Goal: Task Accomplishment & Management: Manage account settings

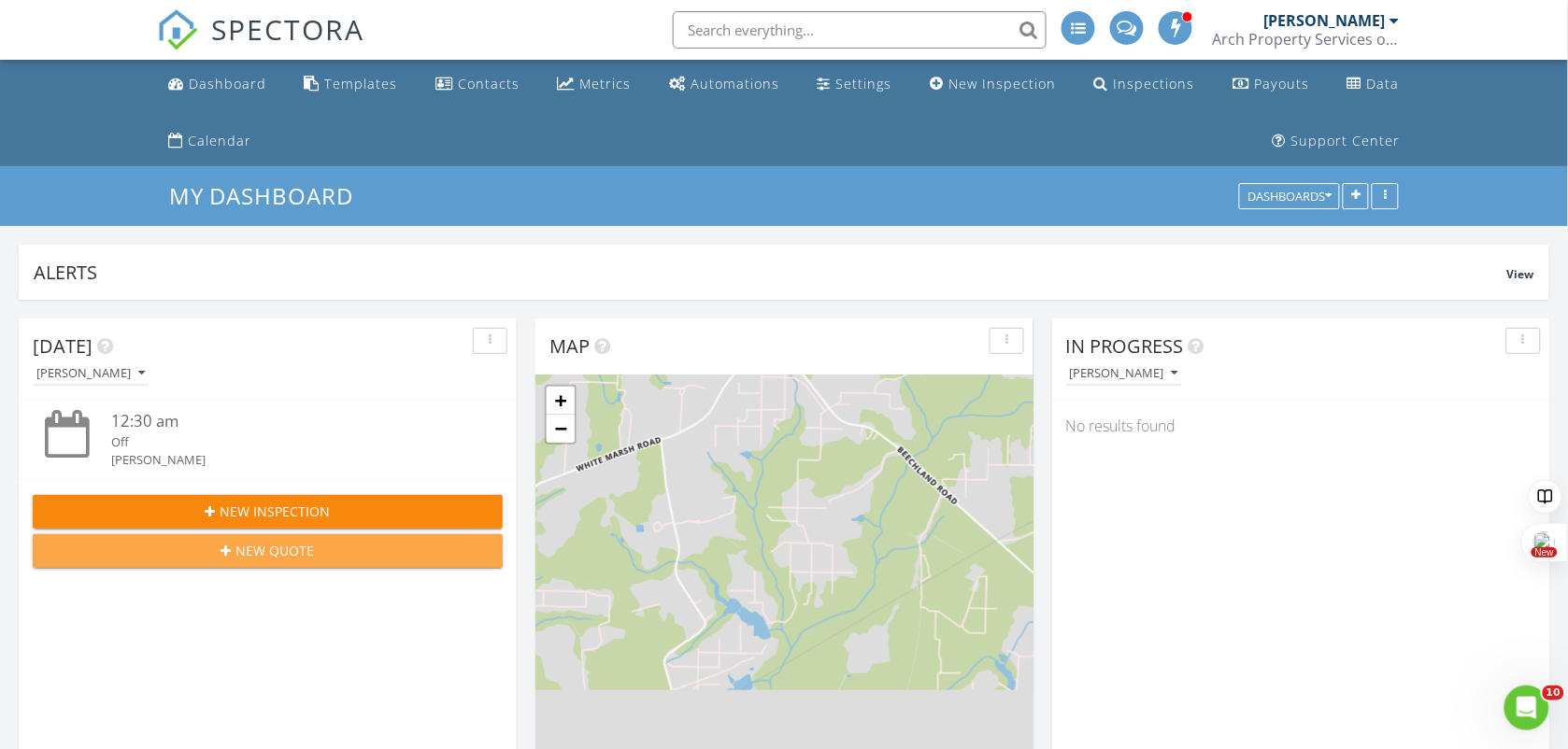
click at [341, 556] on div "New Quote" at bounding box center [268, 551] width 440 height 20
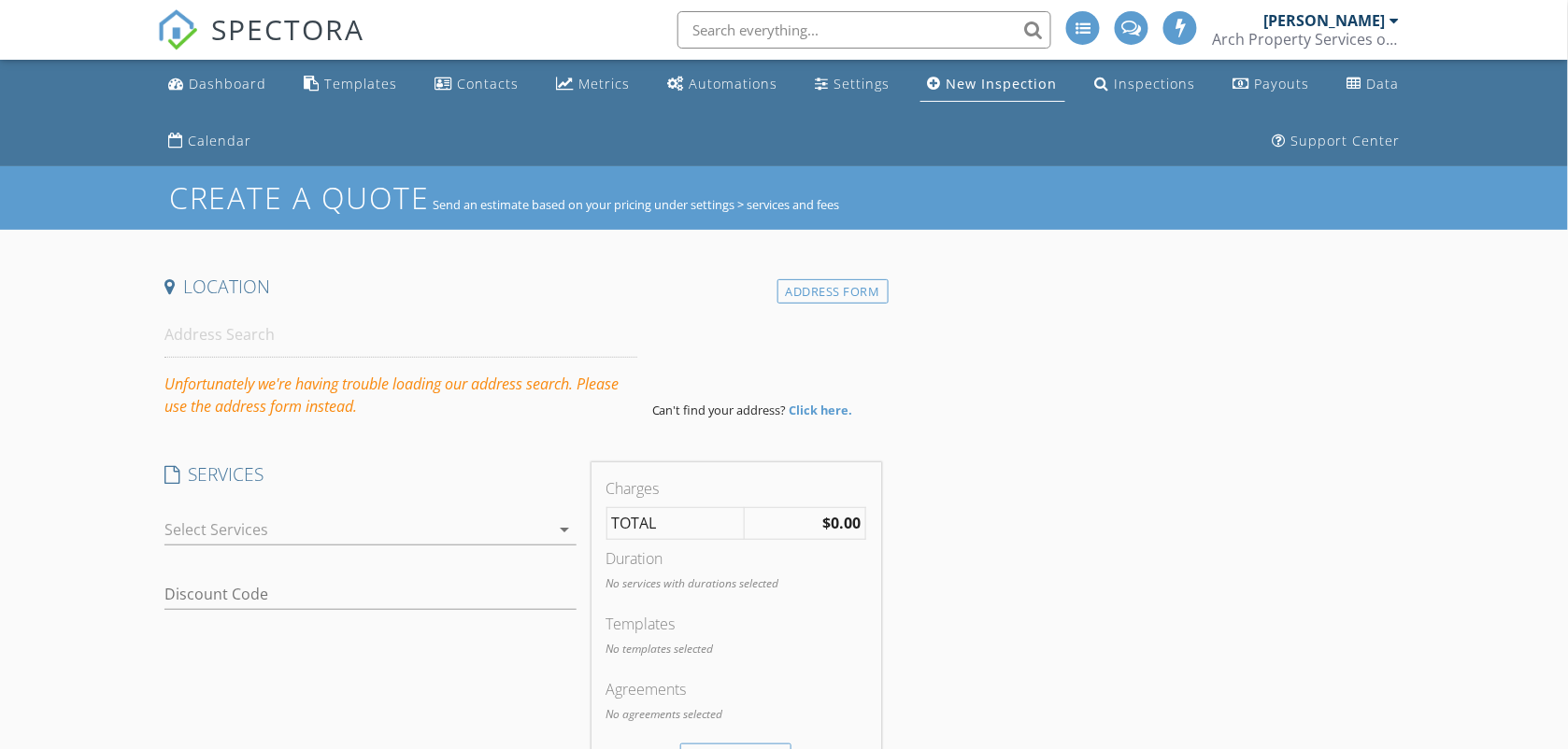
click at [907, 23] on input "text" at bounding box center [864, 29] width 373 height 37
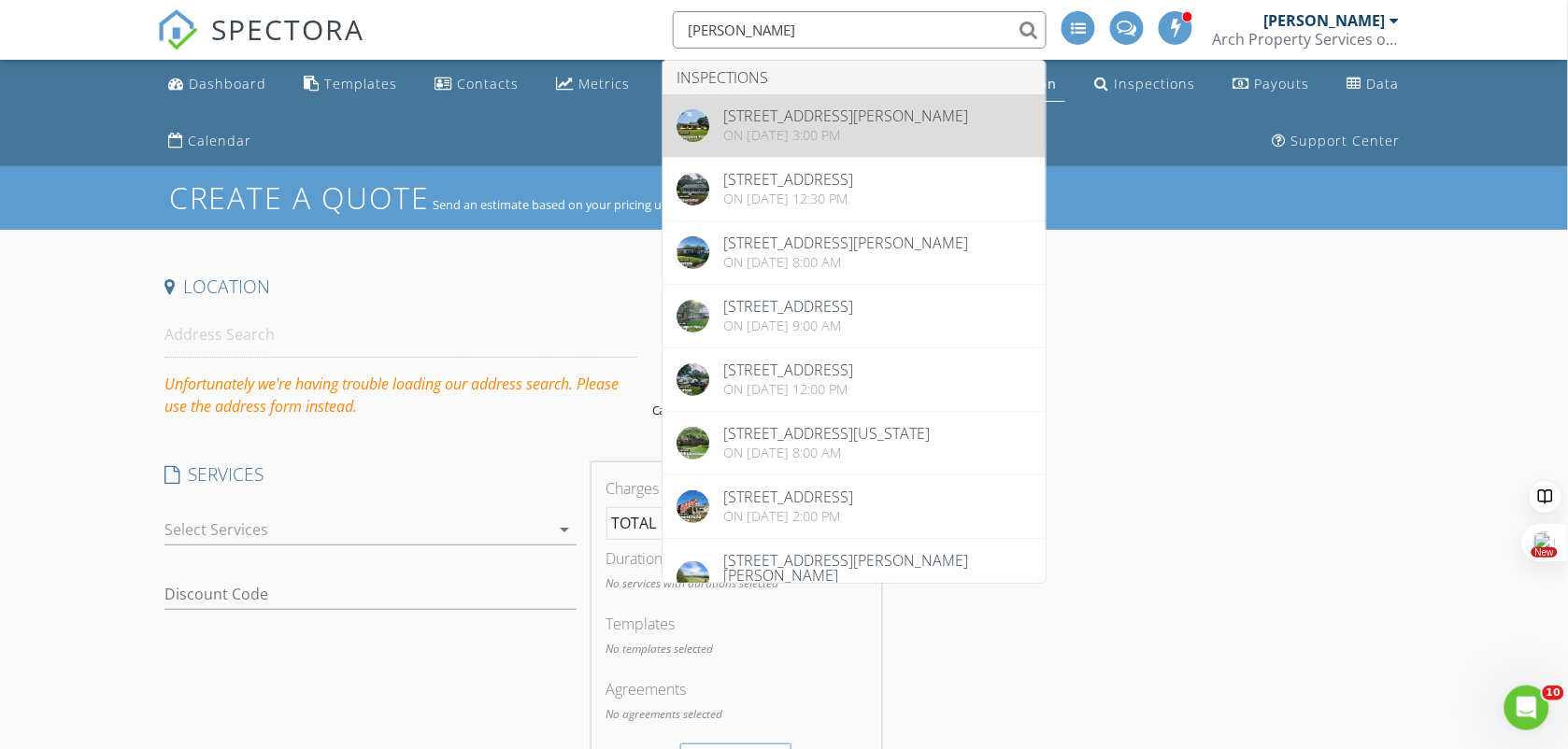
type input "rezk"
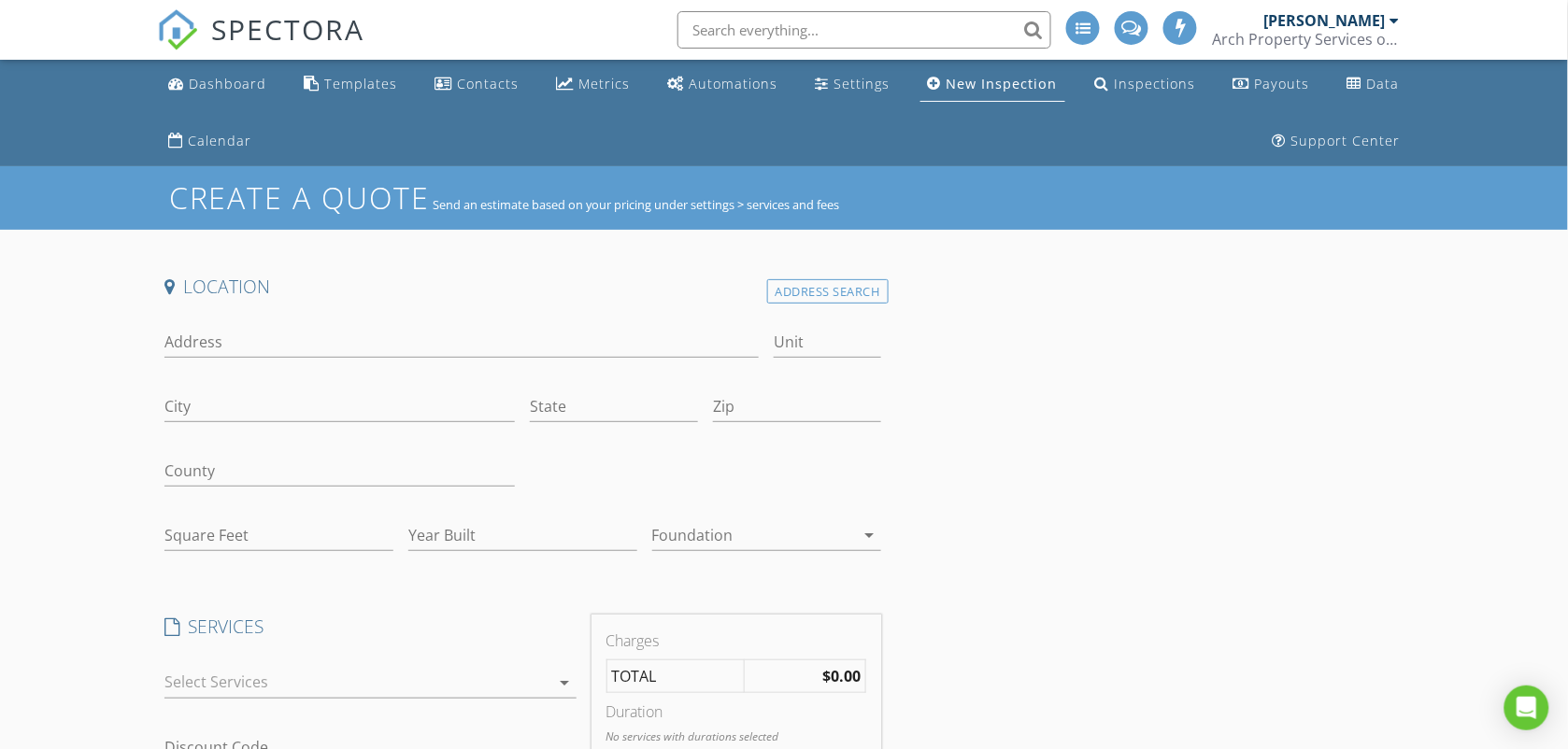
click at [834, 21] on input "text" at bounding box center [864, 29] width 373 height 37
type input "e"
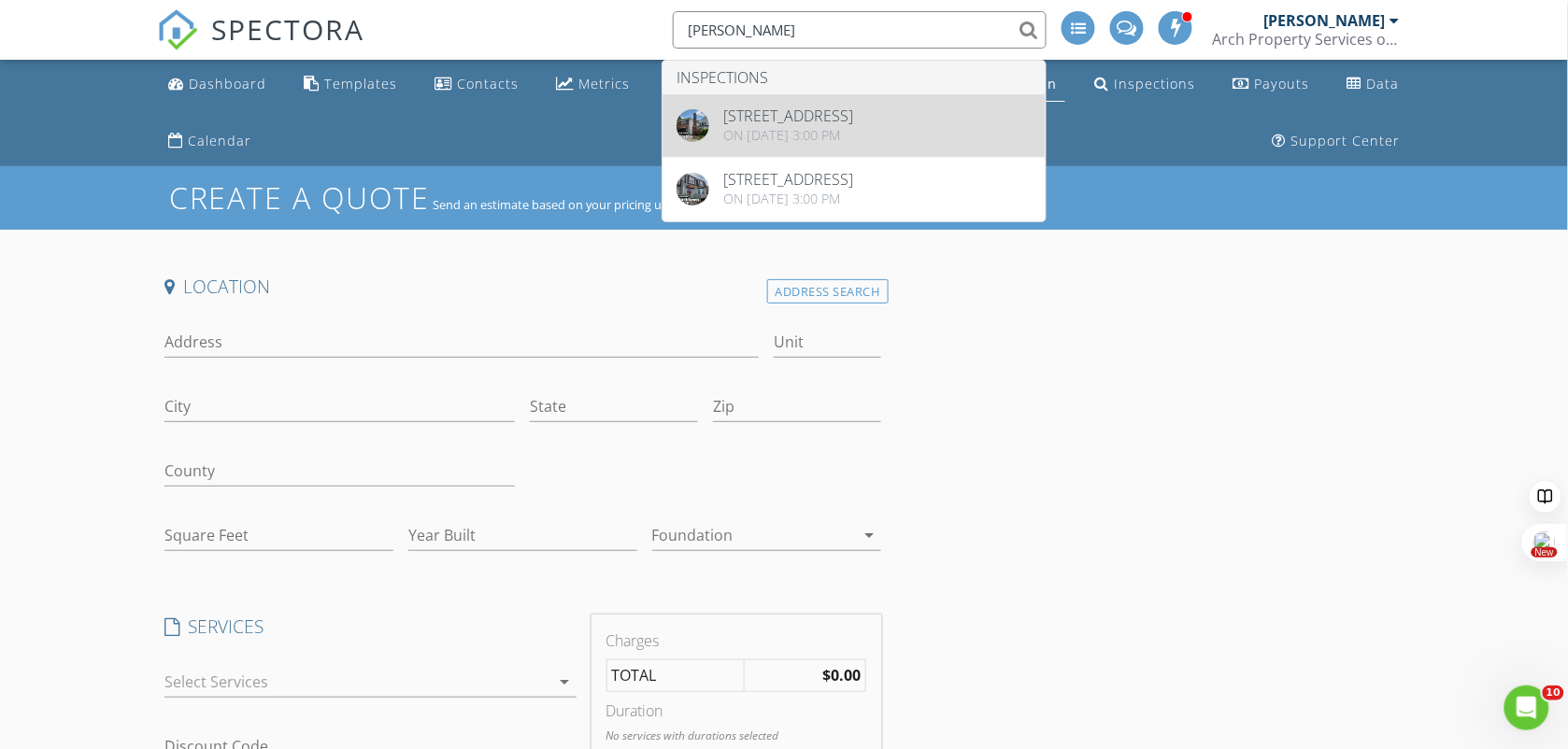
type input "rezk"
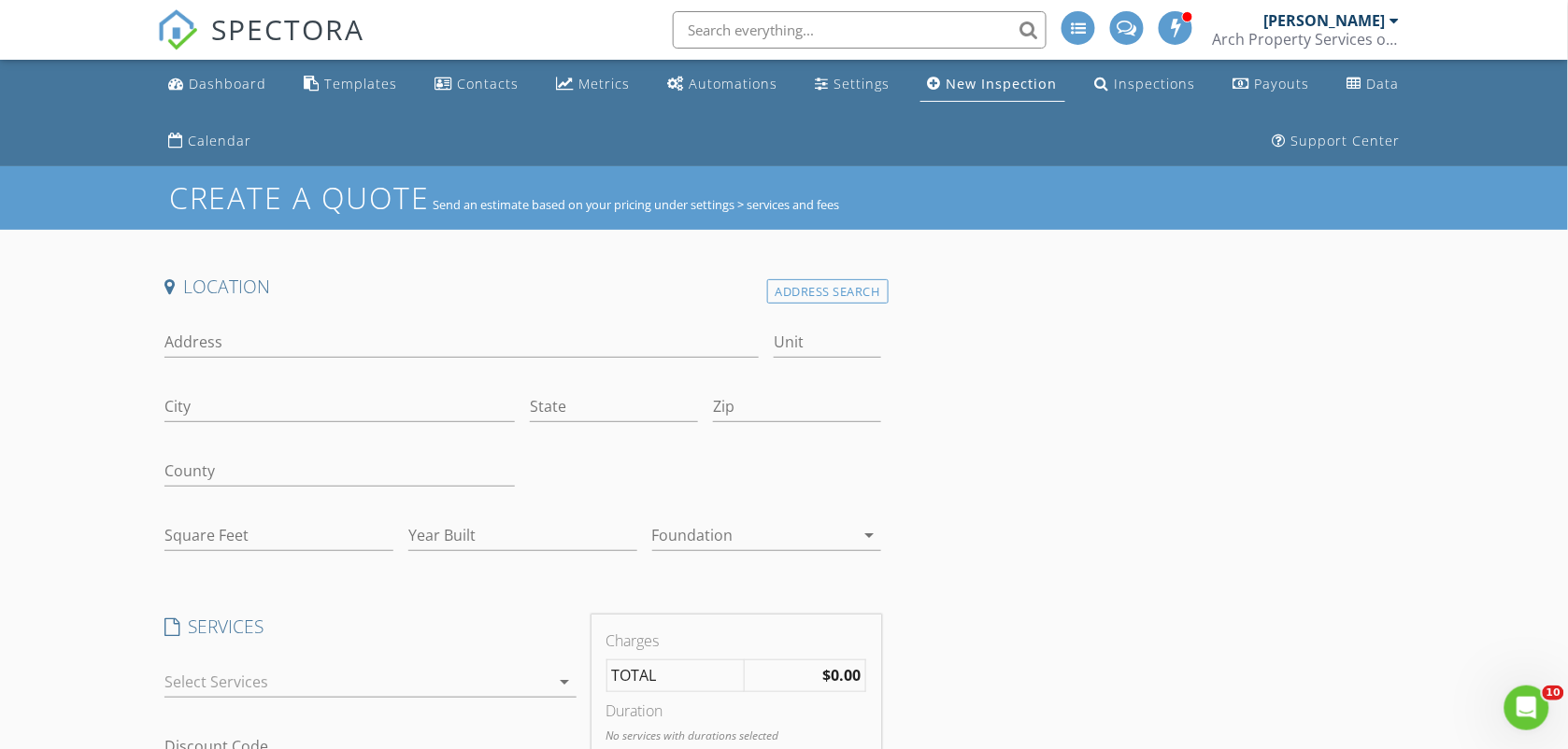
scroll to position [117, 0]
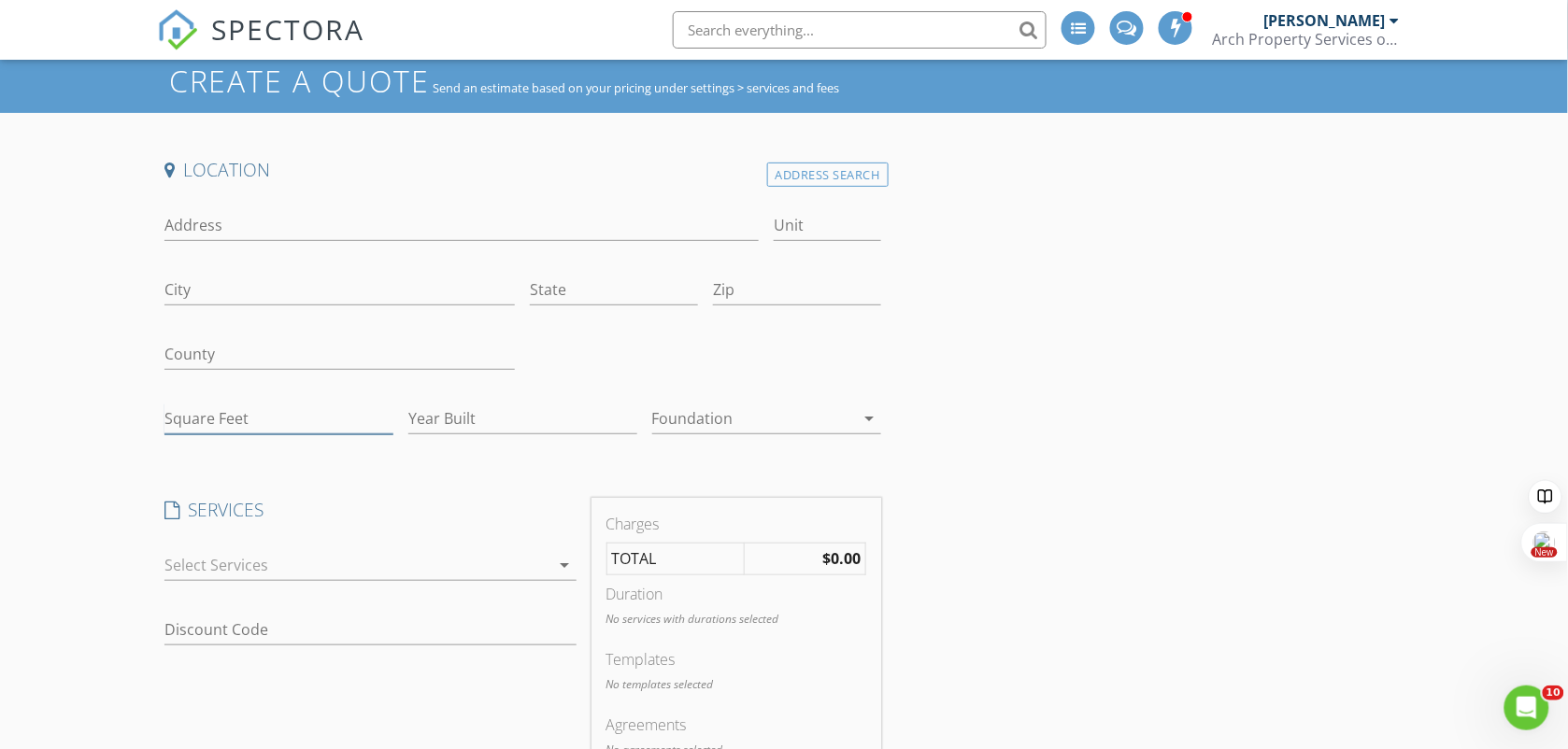
click at [218, 420] on input "Square Feet" at bounding box center [278, 419] width 229 height 31
type input "1381"
click at [278, 569] on div at bounding box center [357, 564] width 386 height 30
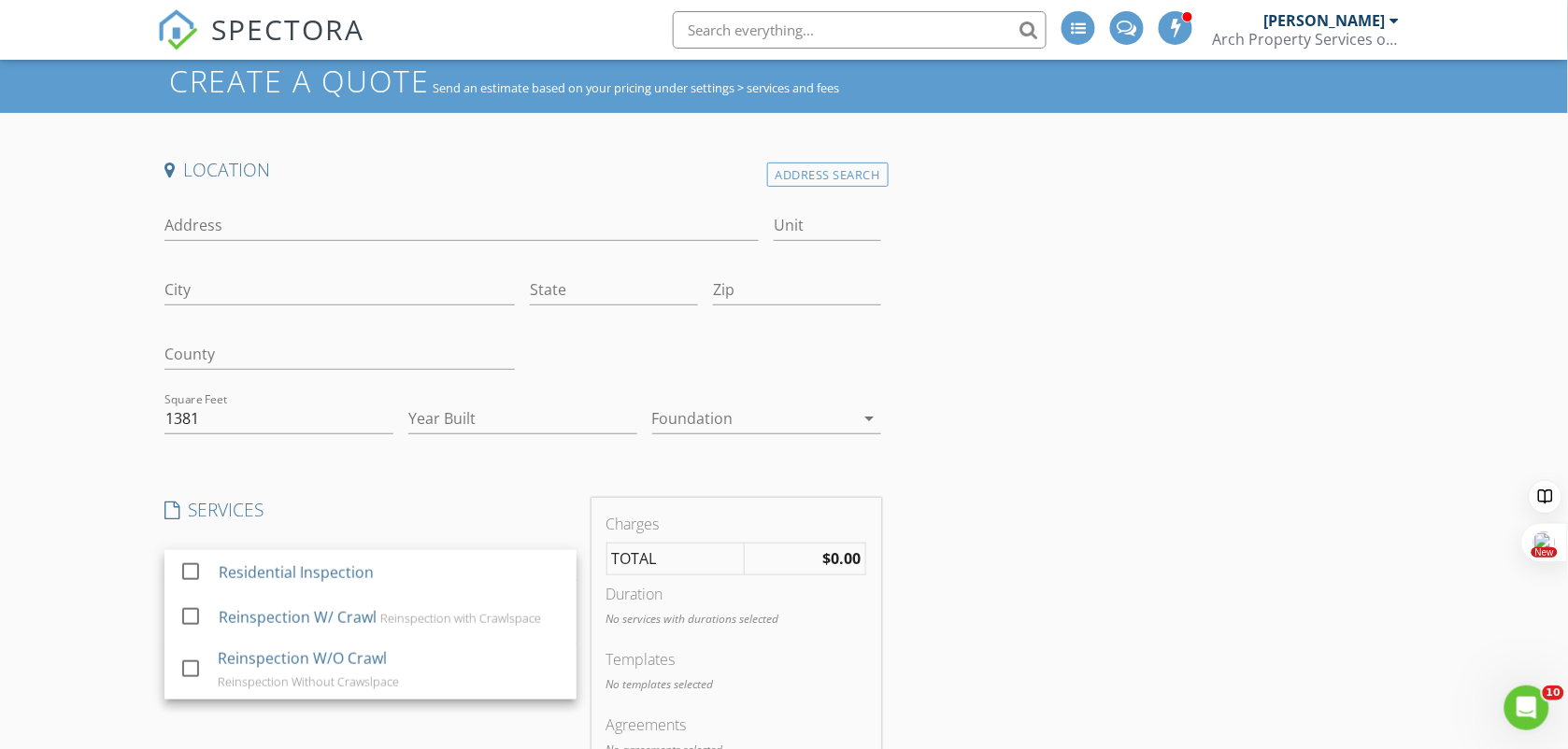
click at [278, 569] on div "Residential Inspection" at bounding box center [296, 572] width 155 height 22
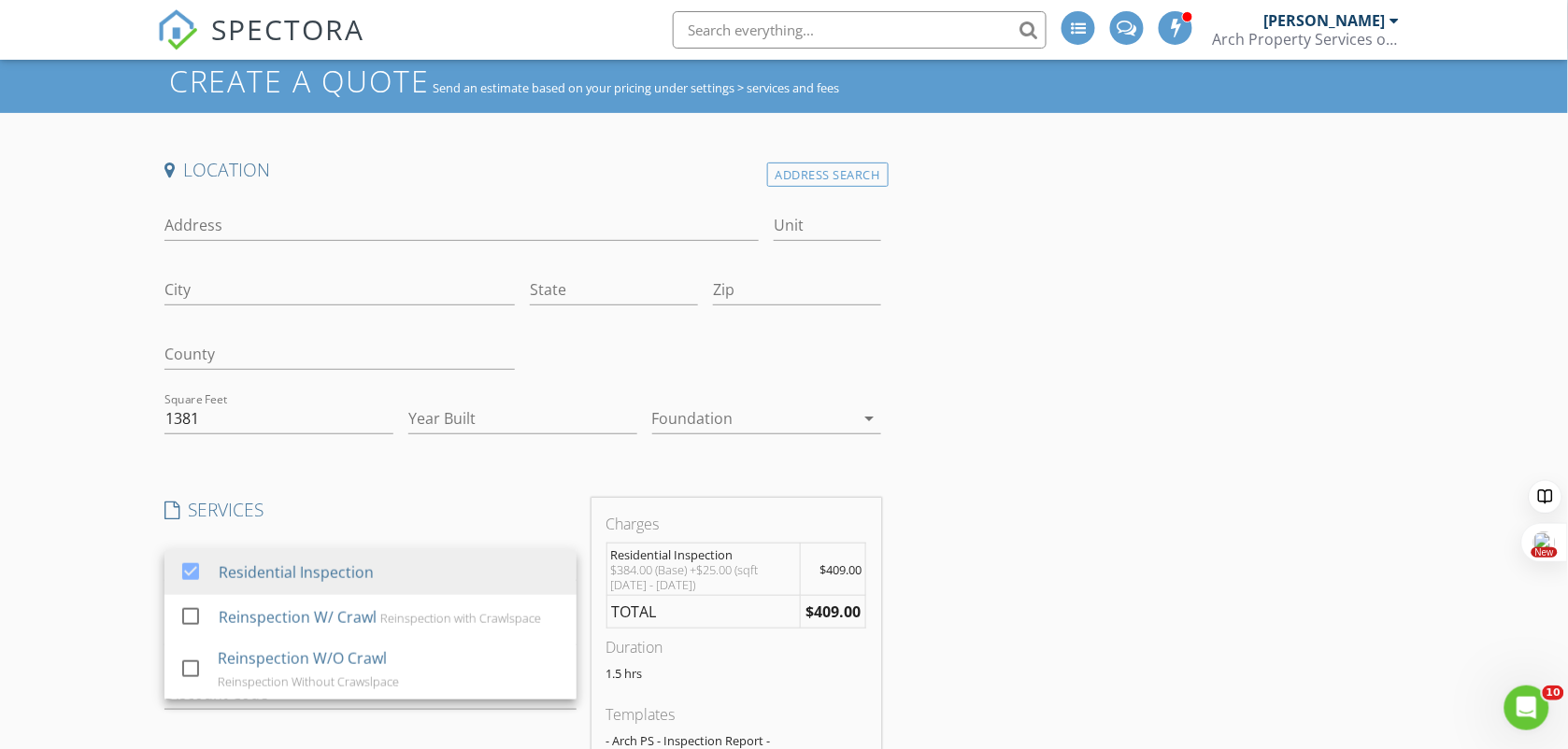
click at [1221, 473] on div "Location Address Search Address Unit City State Zip County Square Feet 1381 Yea…" at bounding box center [784, 744] width 1253 height 1173
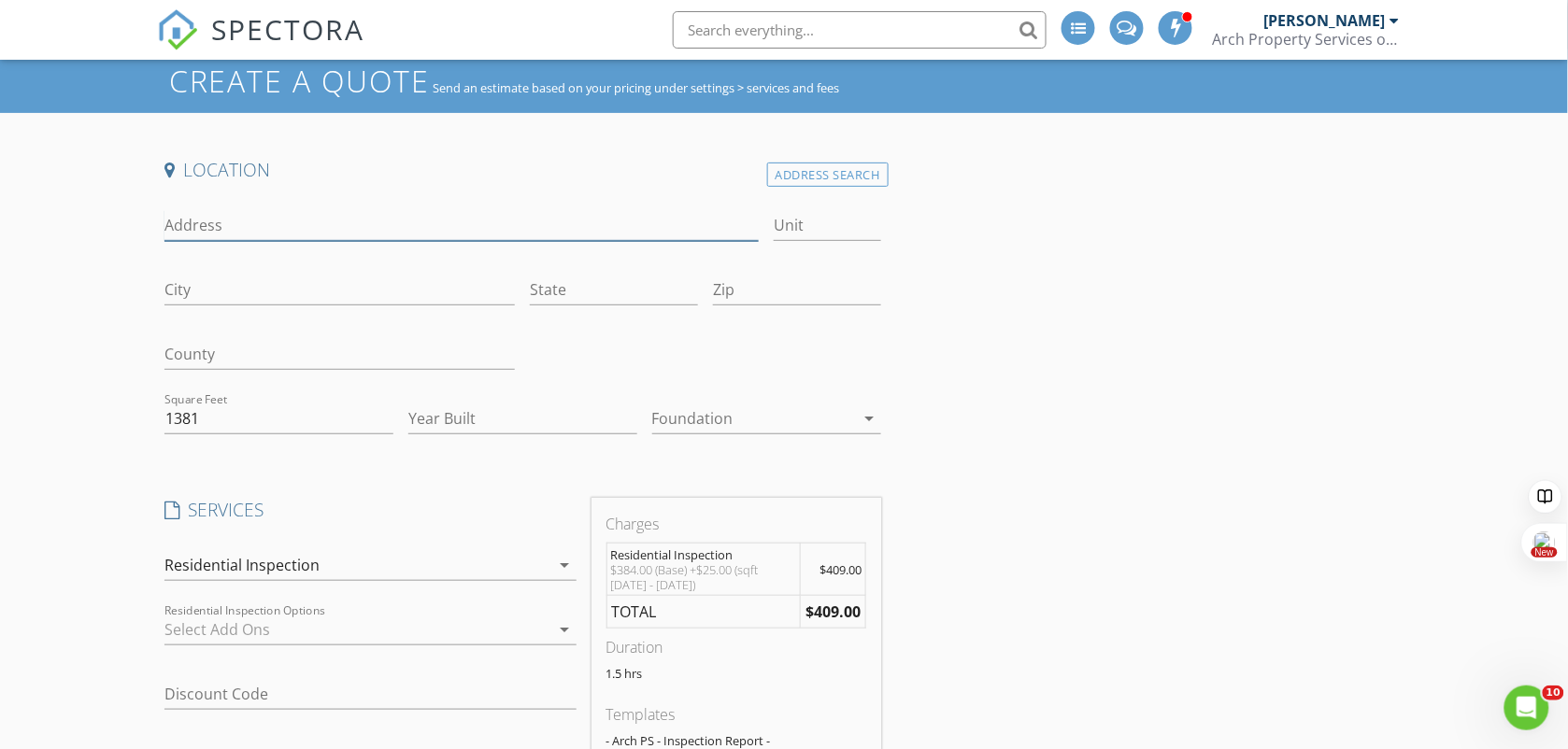
click at [240, 223] on input "Address" at bounding box center [461, 226] width 595 height 31
type input "107 A Sudbury Way"
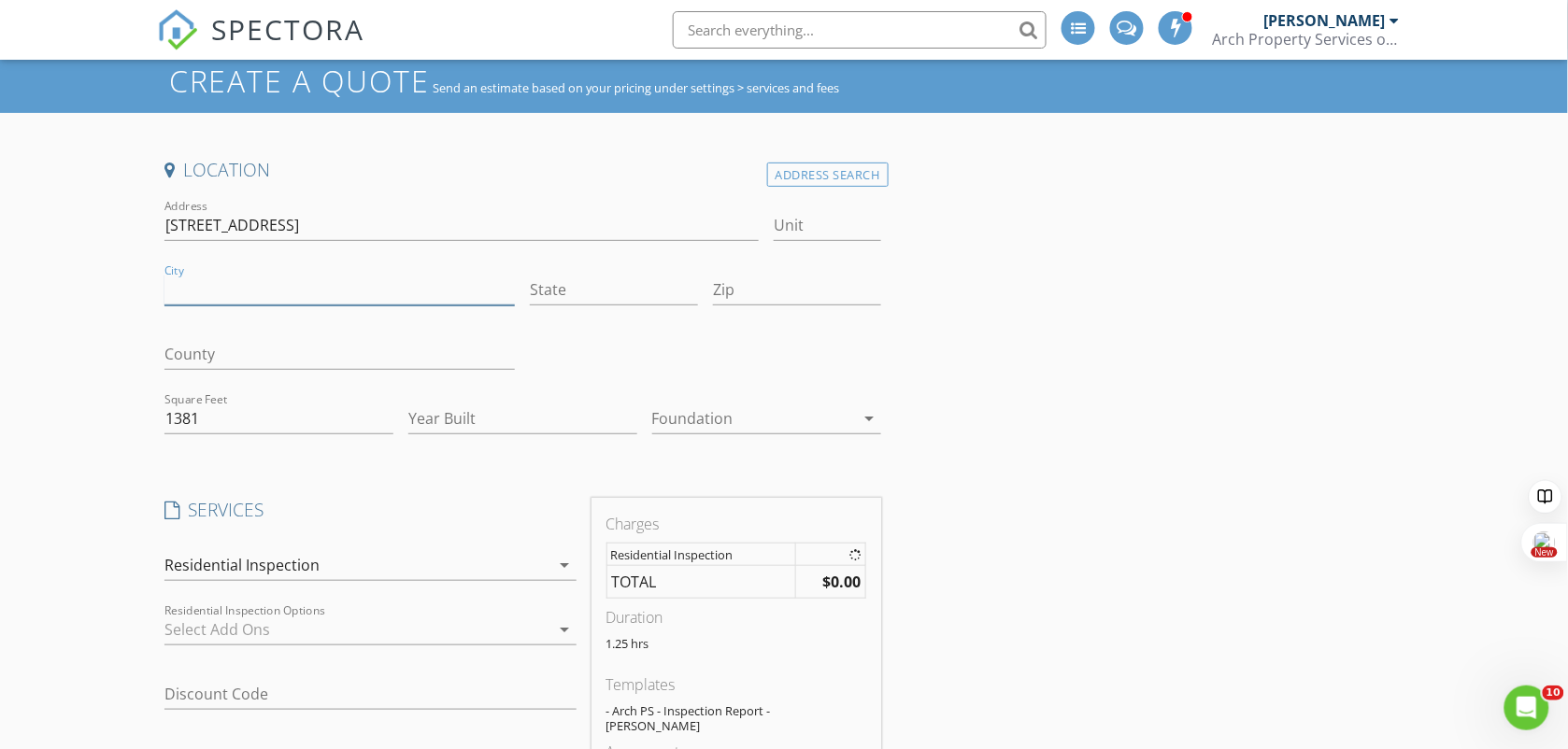
type input "R"
type input "Yorktown"
type input "VA"
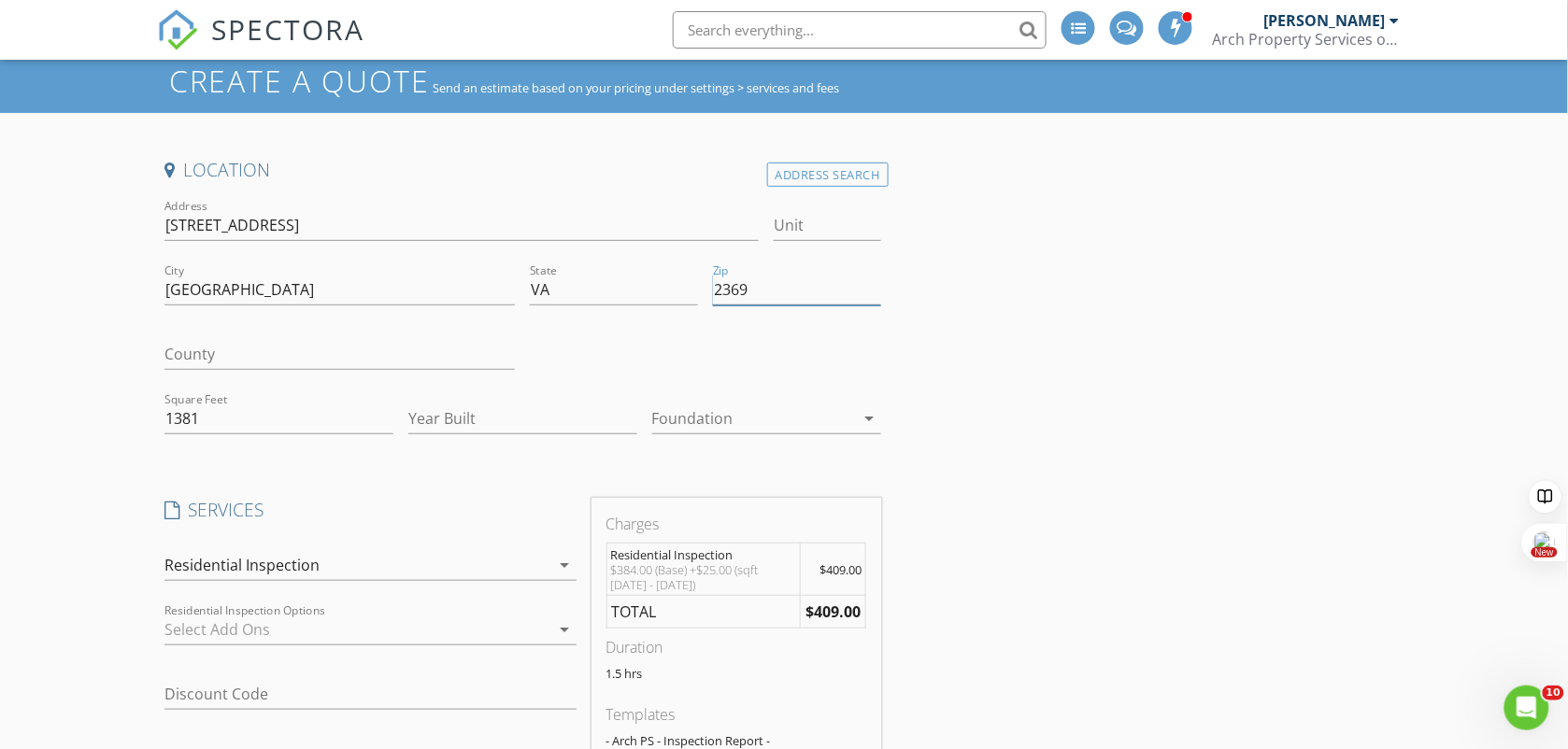
type input "23693"
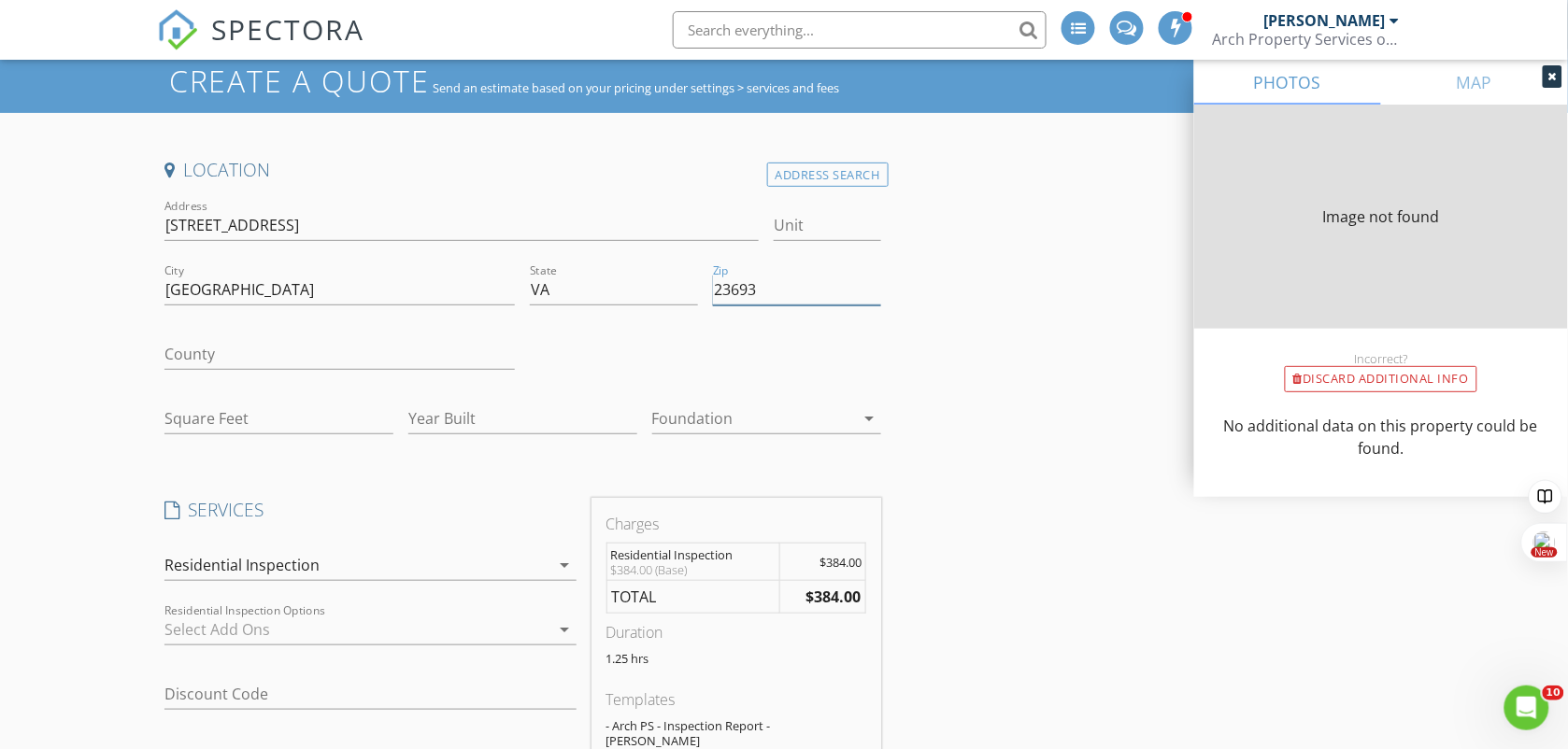
type input "1350"
type input "1991"
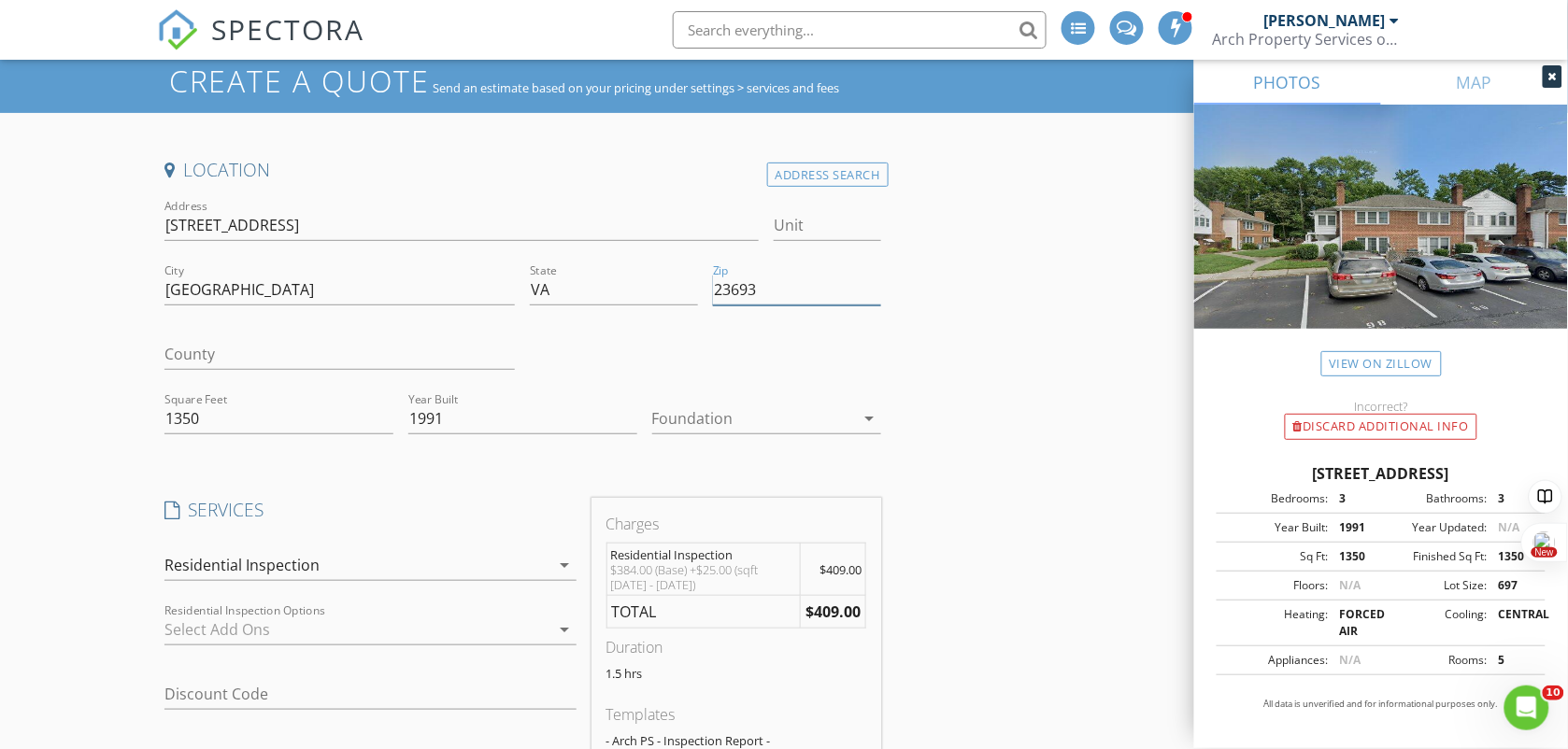
type input "23693"
click at [32, 310] on div "Create a Quote Send an estimate based on your pricing under settings > services…" at bounding box center [784, 712] width 1568 height 1325
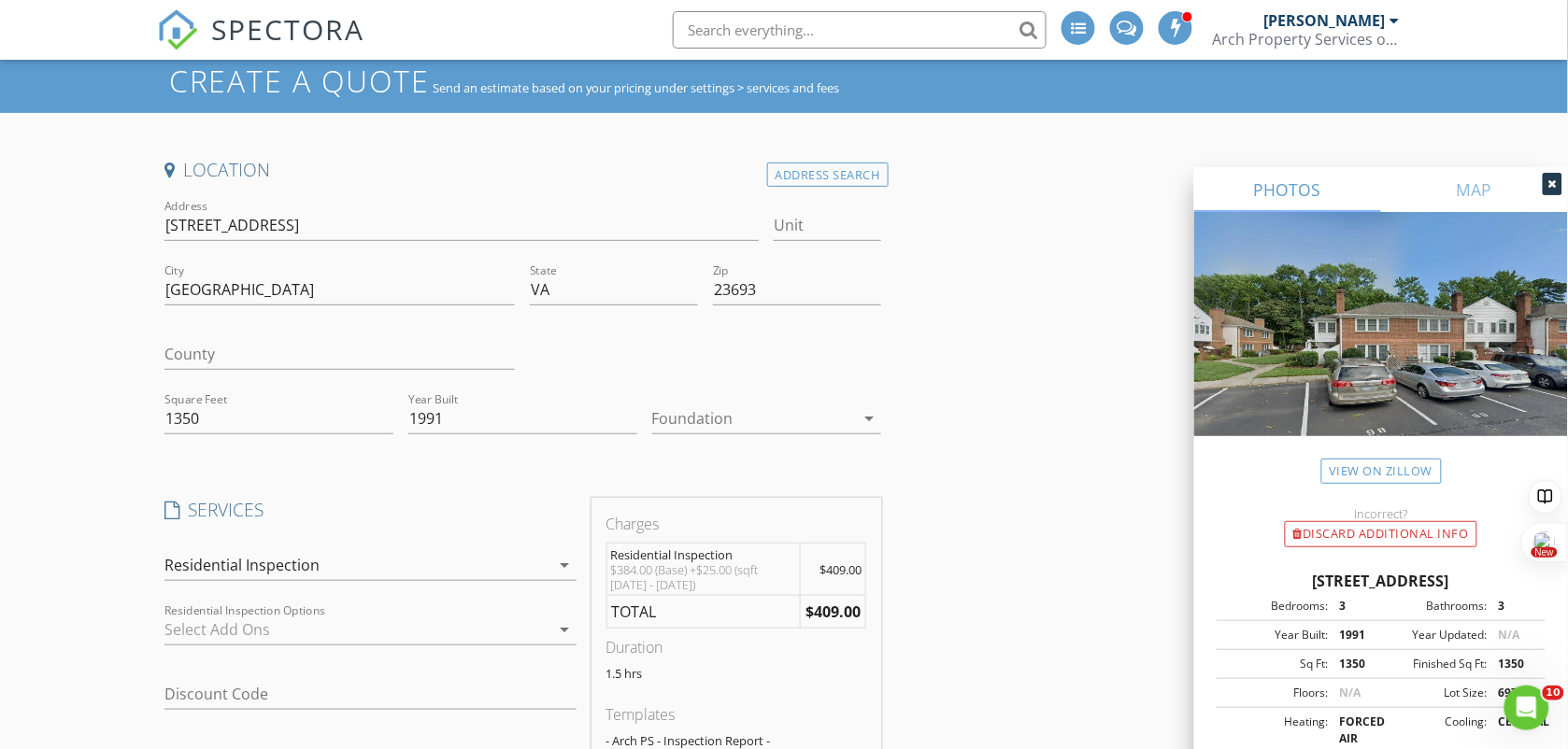
scroll to position [0, 0]
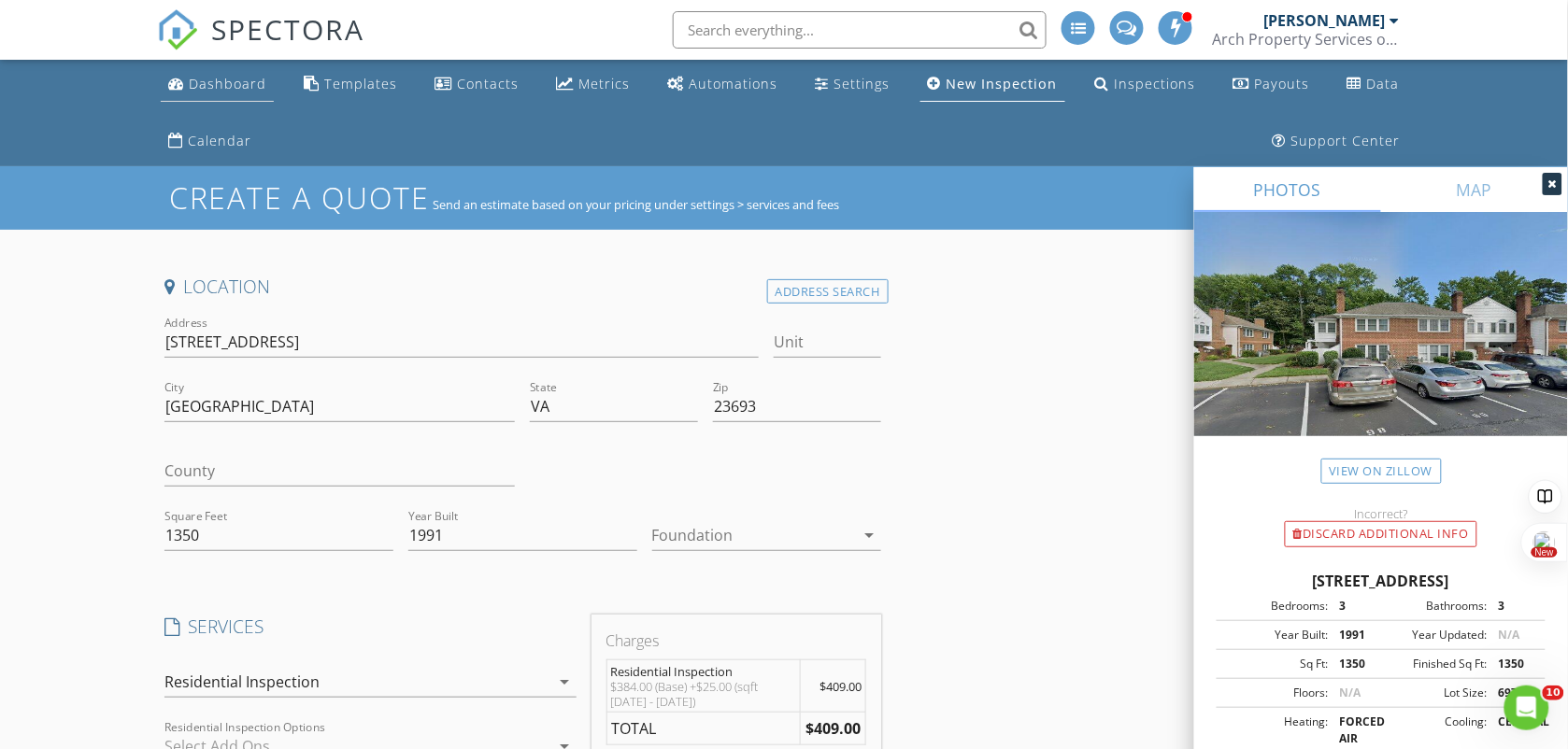
click at [252, 75] on div "Dashboard" at bounding box center [227, 83] width 77 height 18
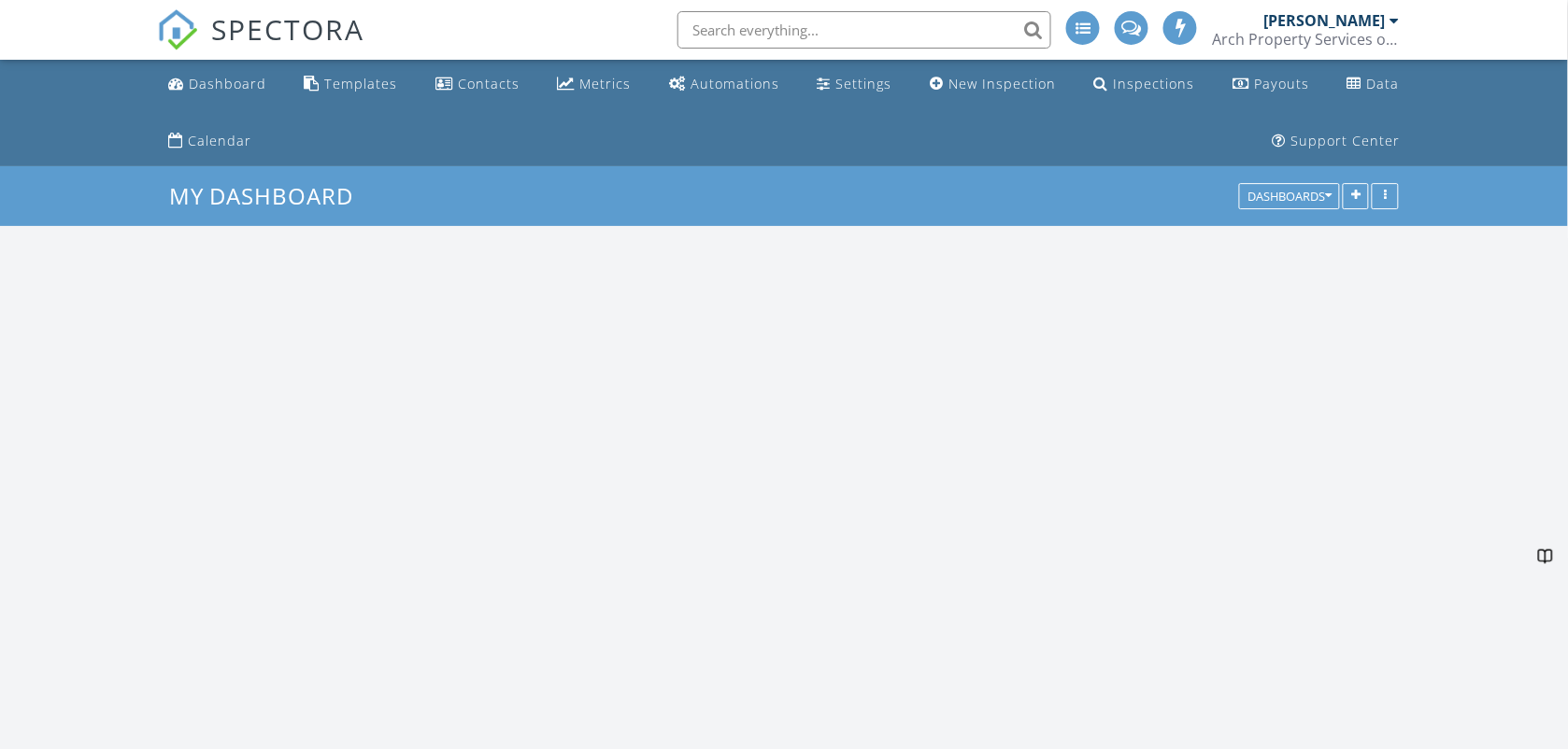
scroll to position [1735, 1604]
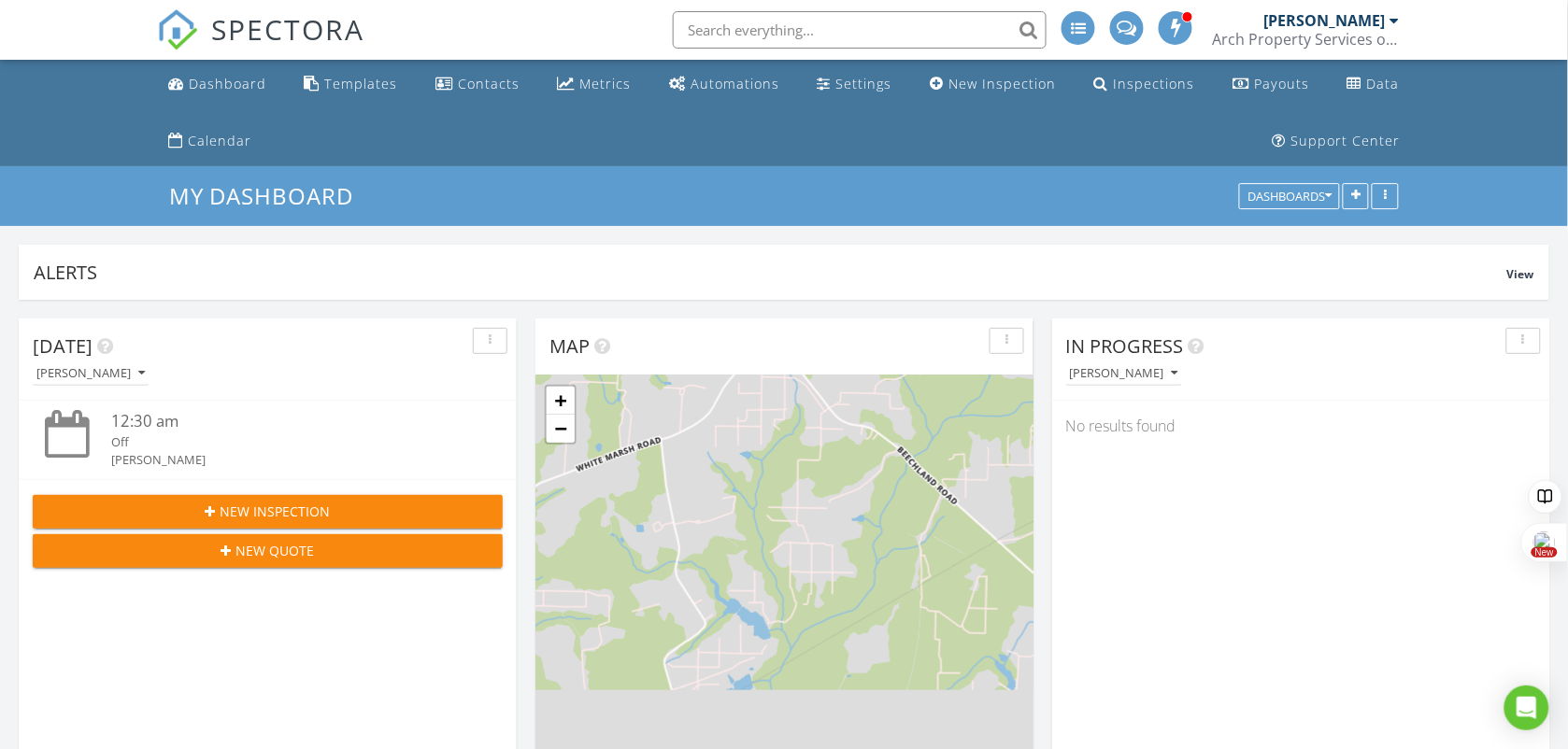
click at [333, 502] on div "New Inspection" at bounding box center [268, 511] width 440 height 20
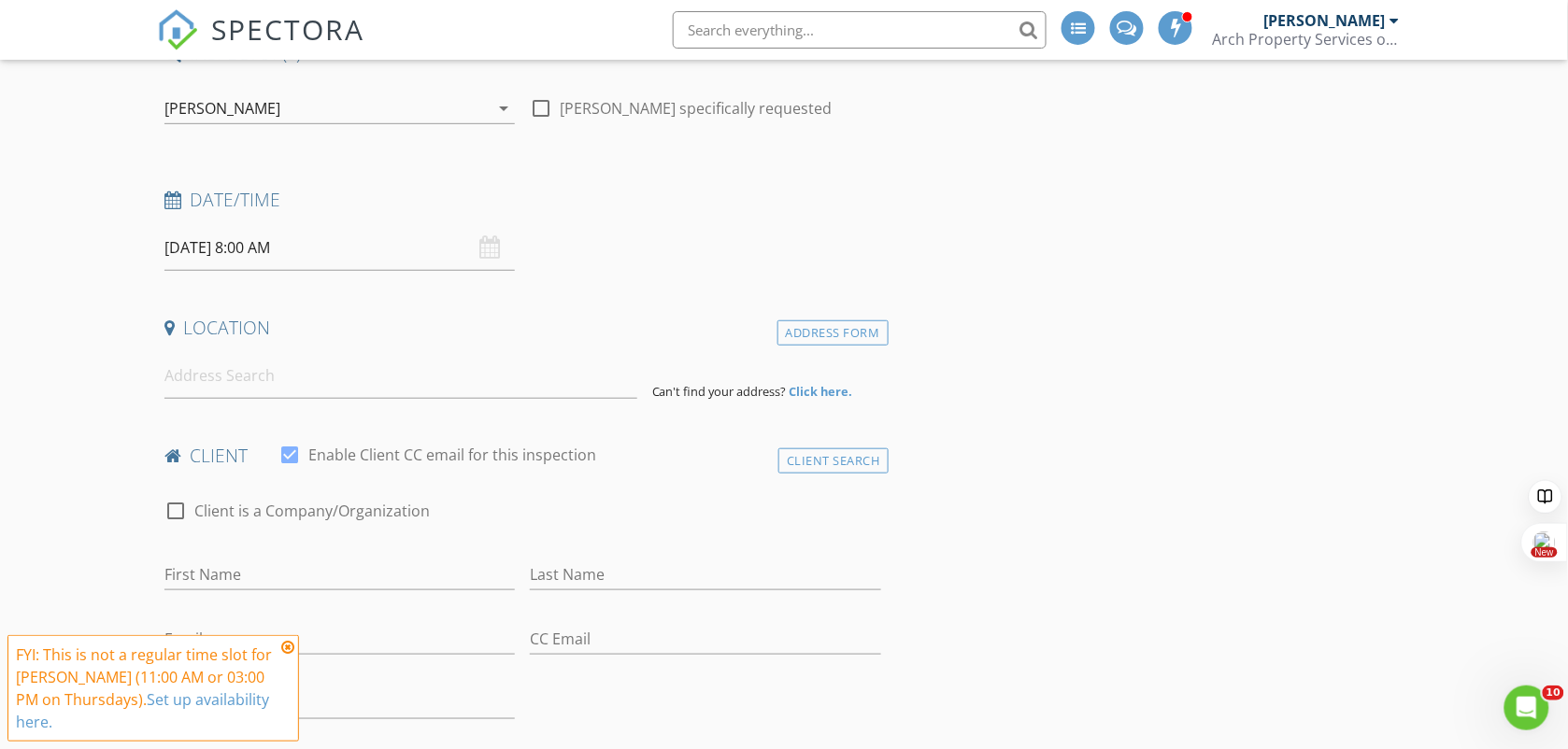
click at [351, 247] on input "08/28/2025 8:00 AM" at bounding box center [340, 247] width 352 height 46
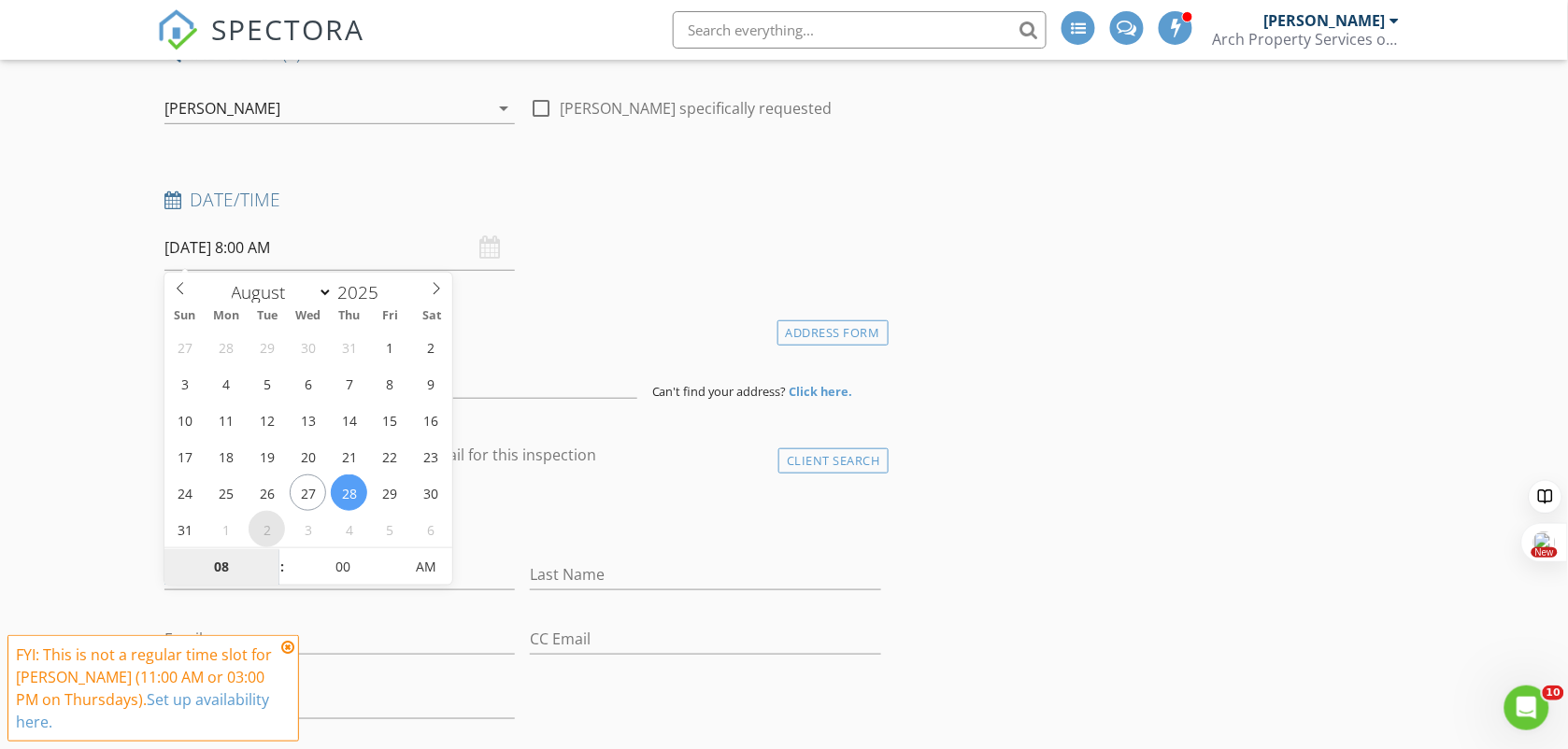
select select "8"
type input "09/02/2025 8:00 AM"
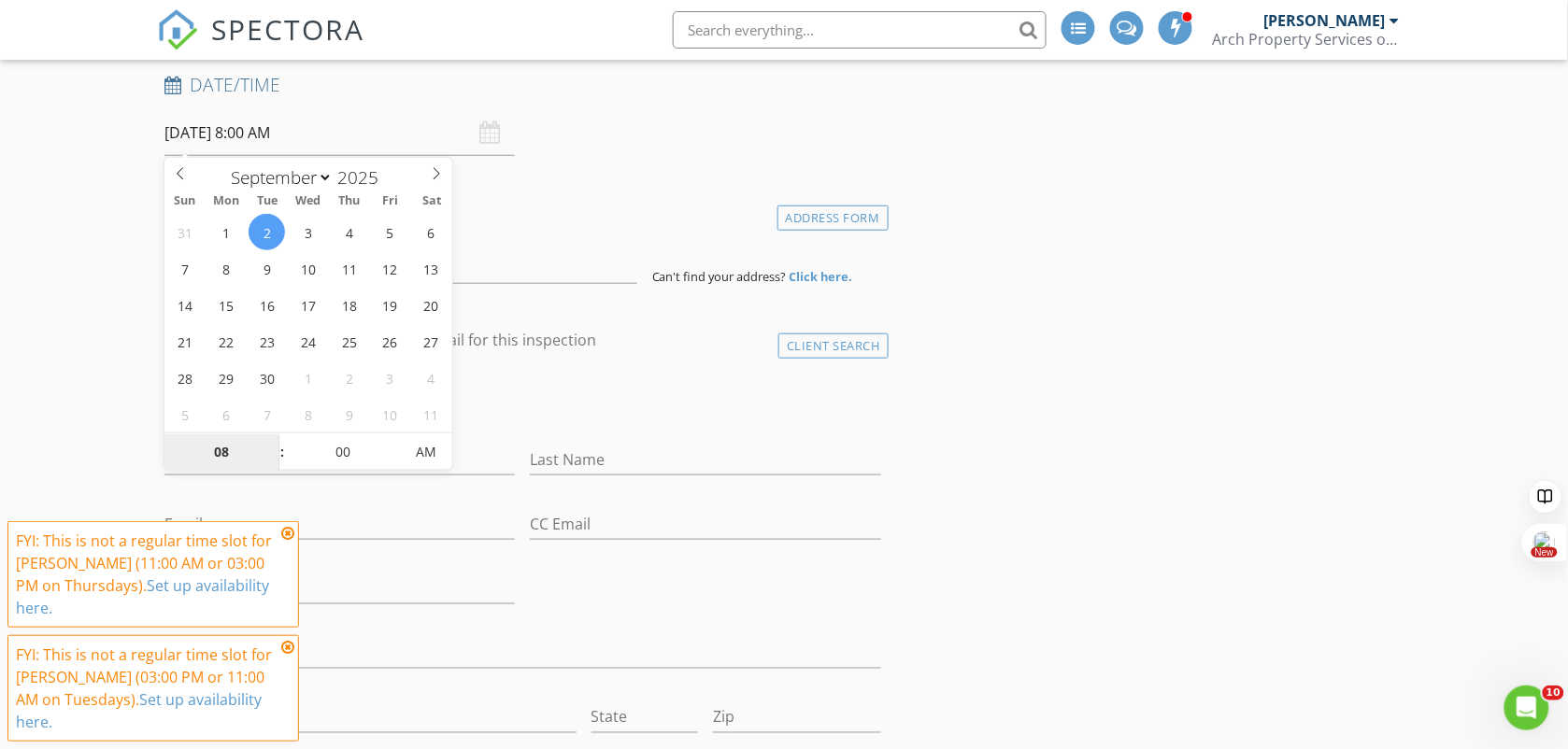
scroll to position [351, 0]
type input "07"
type input "09/02/2025 7:00 AM"
click at [274, 456] on span at bounding box center [273, 459] width 13 height 19
type input "06"
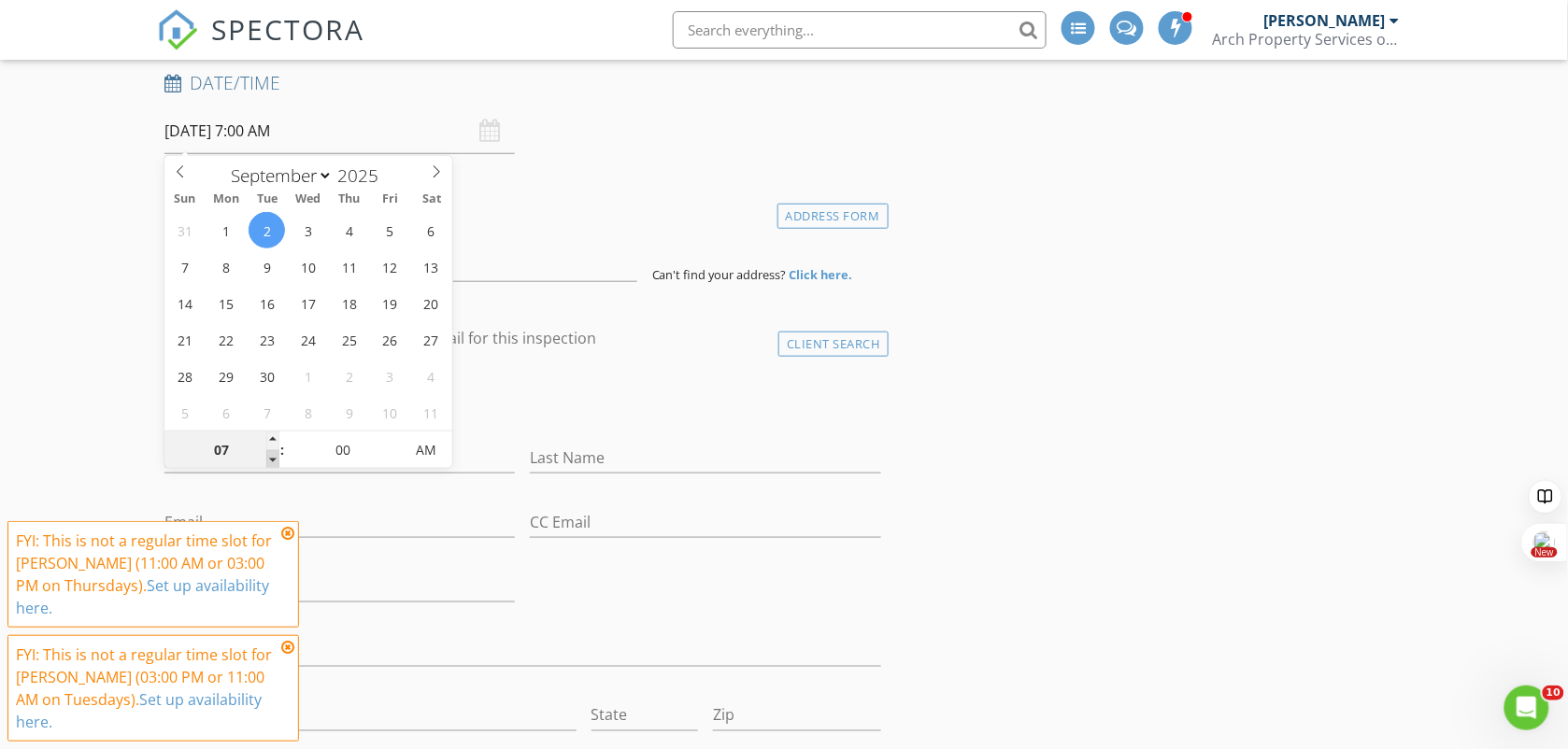
type input "09/02/2025 6:00 AM"
click at [274, 456] on span at bounding box center [273, 459] width 13 height 19
type input "05"
type input "09/02/2025 5:00 AM"
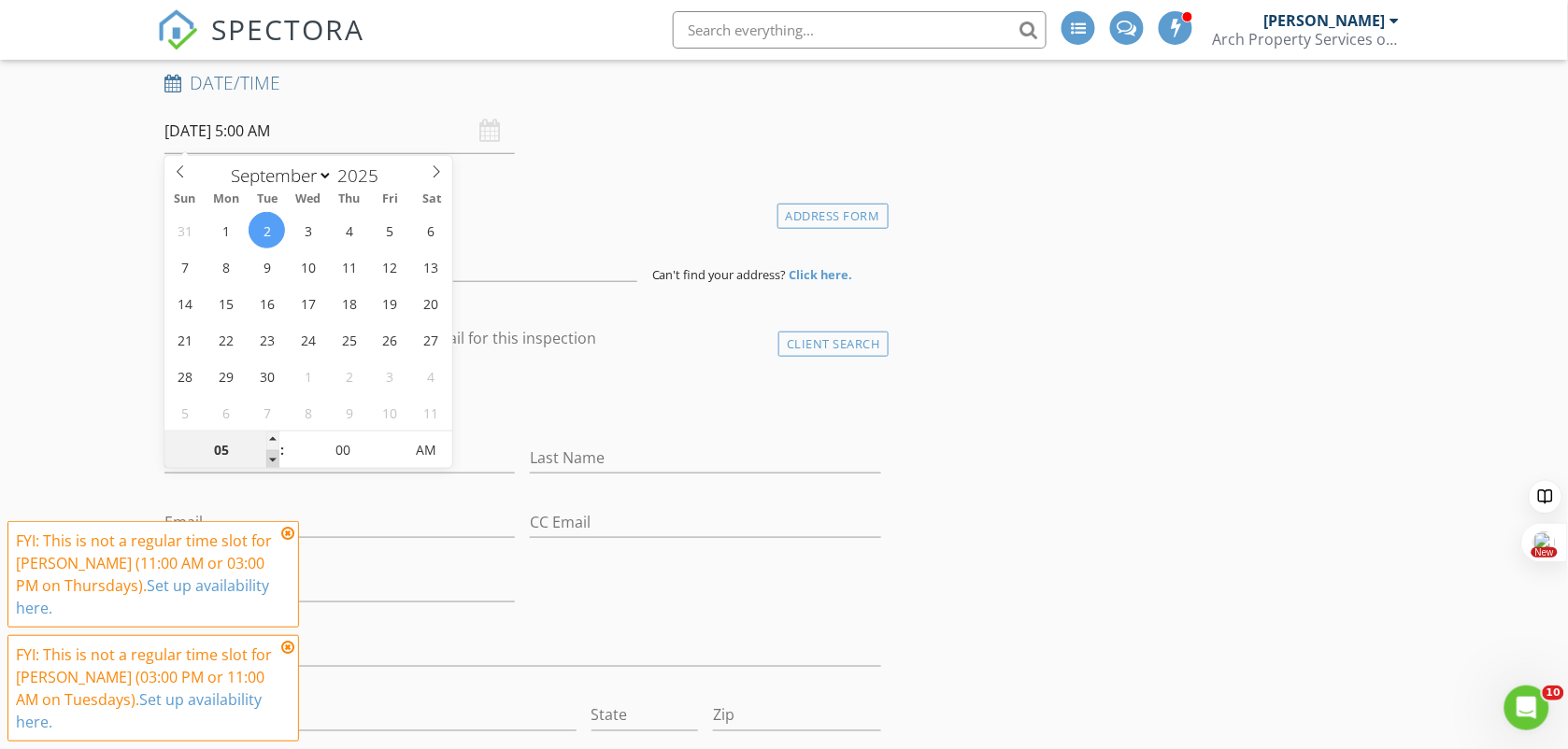
type input "04"
type input "09/02/2025 4:00 AM"
click at [274, 456] on span at bounding box center [273, 459] width 13 height 19
type input "03"
click at [274, 456] on span at bounding box center [273, 459] width 13 height 19
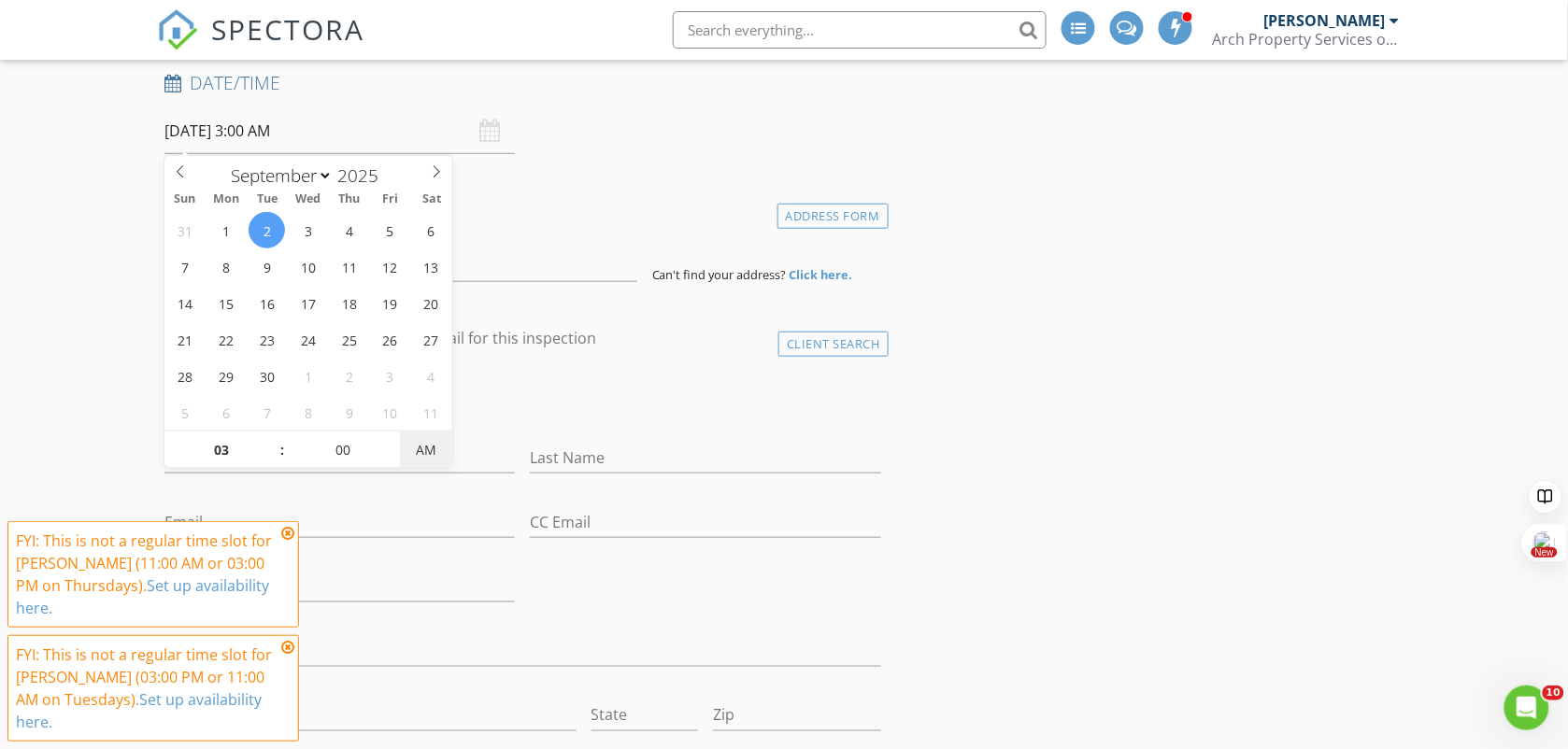
type input "09/02/2025 3:00 PM"
drag, startPoint x: 274, startPoint y: 456, endPoint x: 418, endPoint y: 459, distance: 144.0
click at [418, 459] on span "AM" at bounding box center [425, 450] width 52 height 37
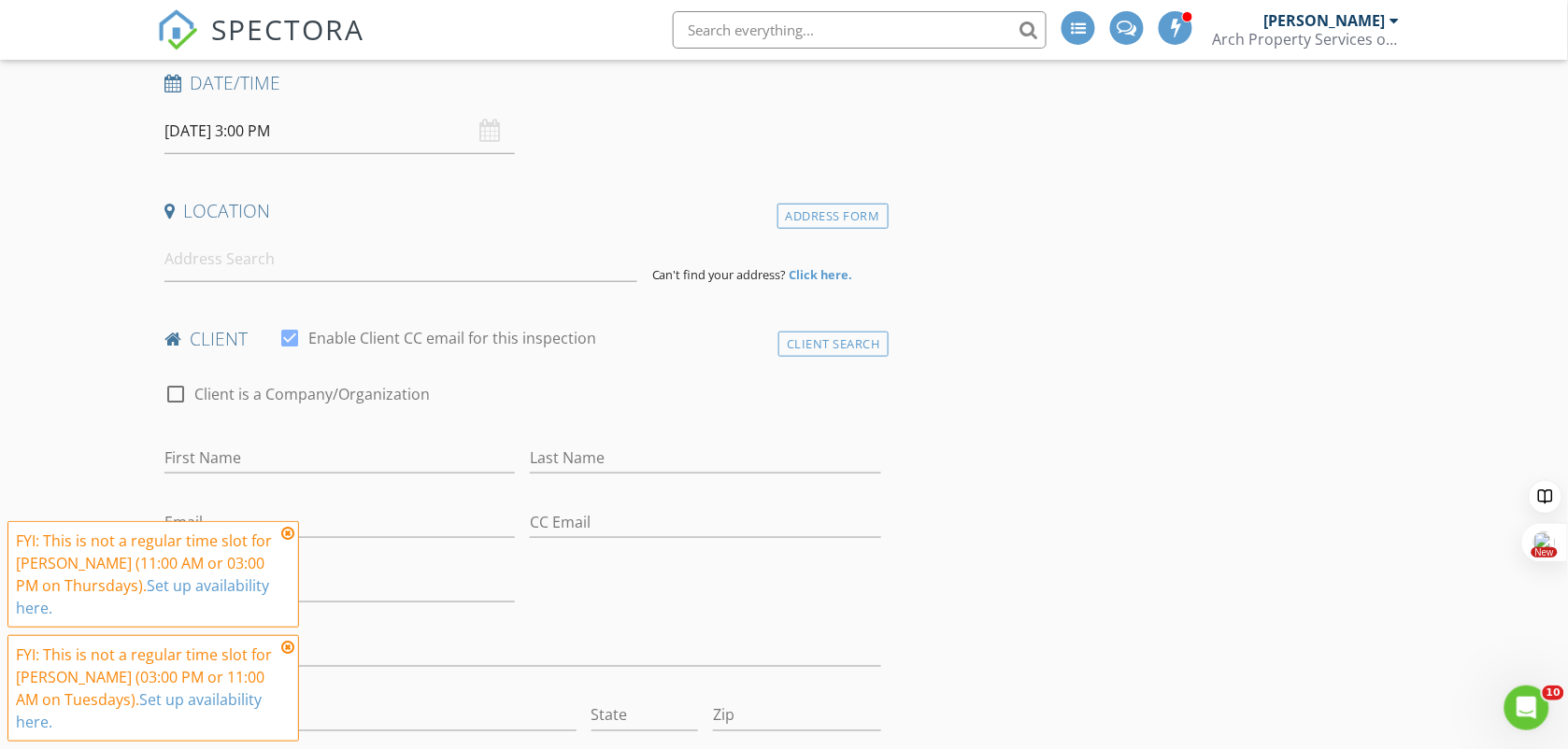
click at [220, 267] on input at bounding box center [401, 259] width 473 height 46
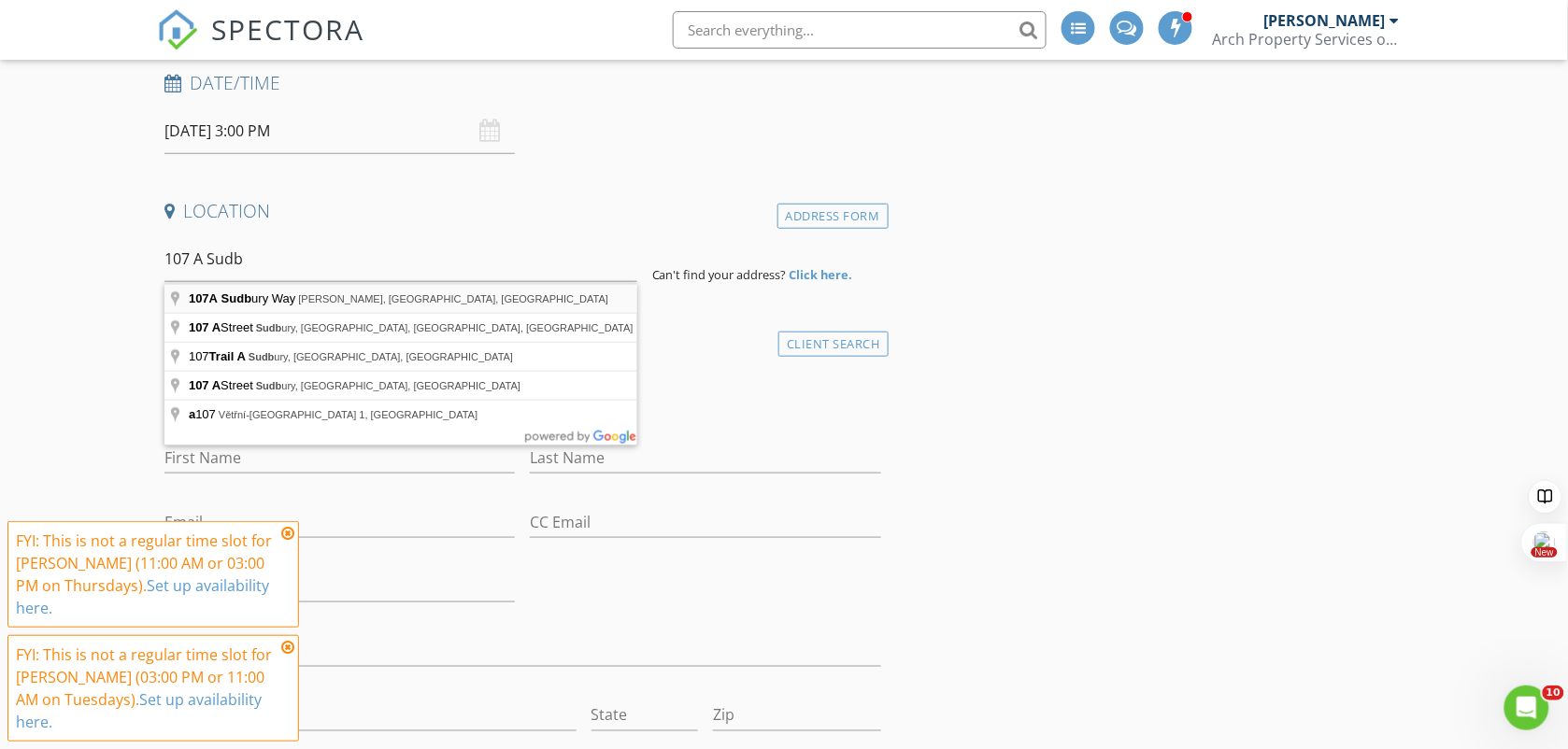
type input "107A Sudbury Way, Tabb, VA, USA"
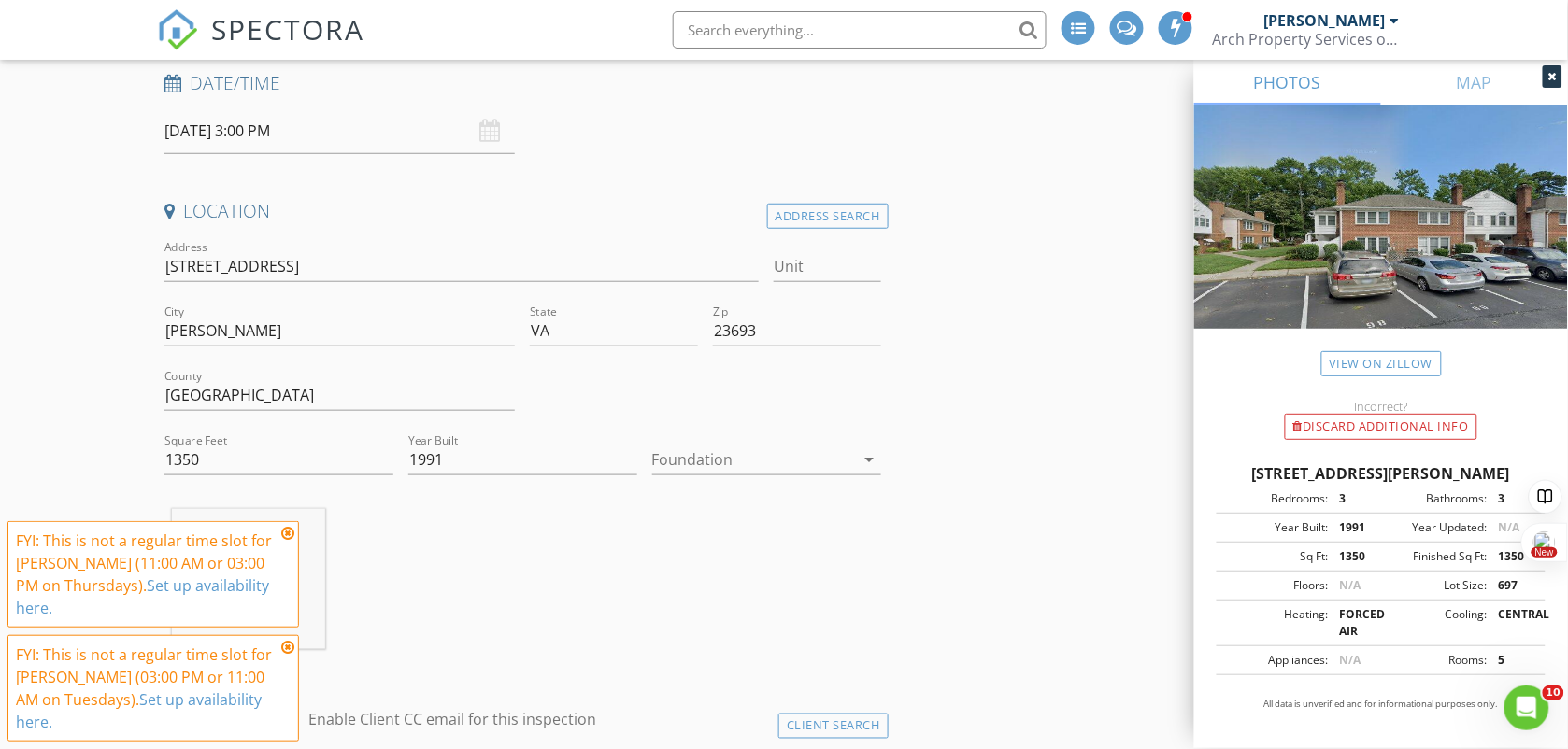
click at [725, 460] on div at bounding box center [752, 459] width 202 height 30
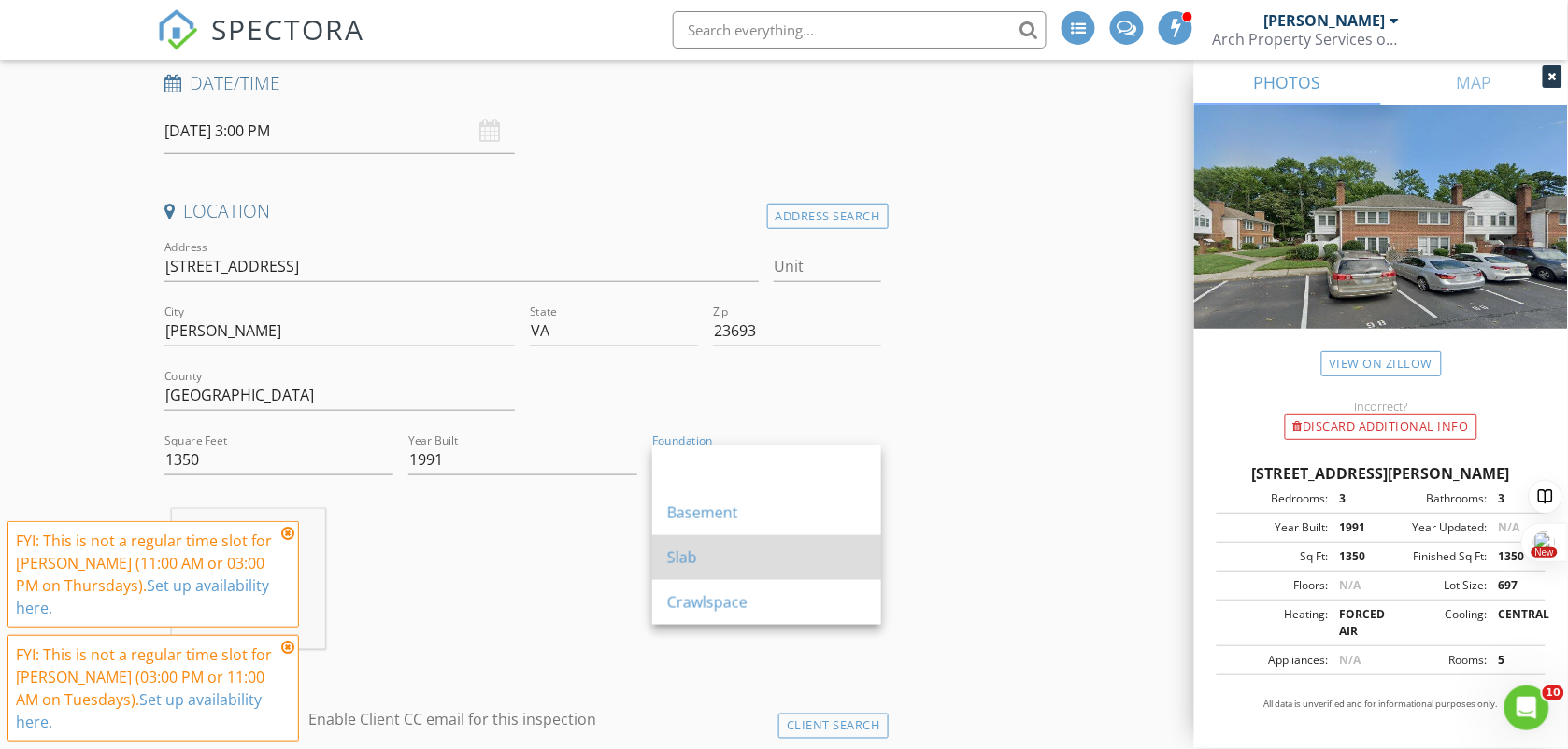
click at [721, 559] on div "Slab" at bounding box center [767, 557] width 199 height 22
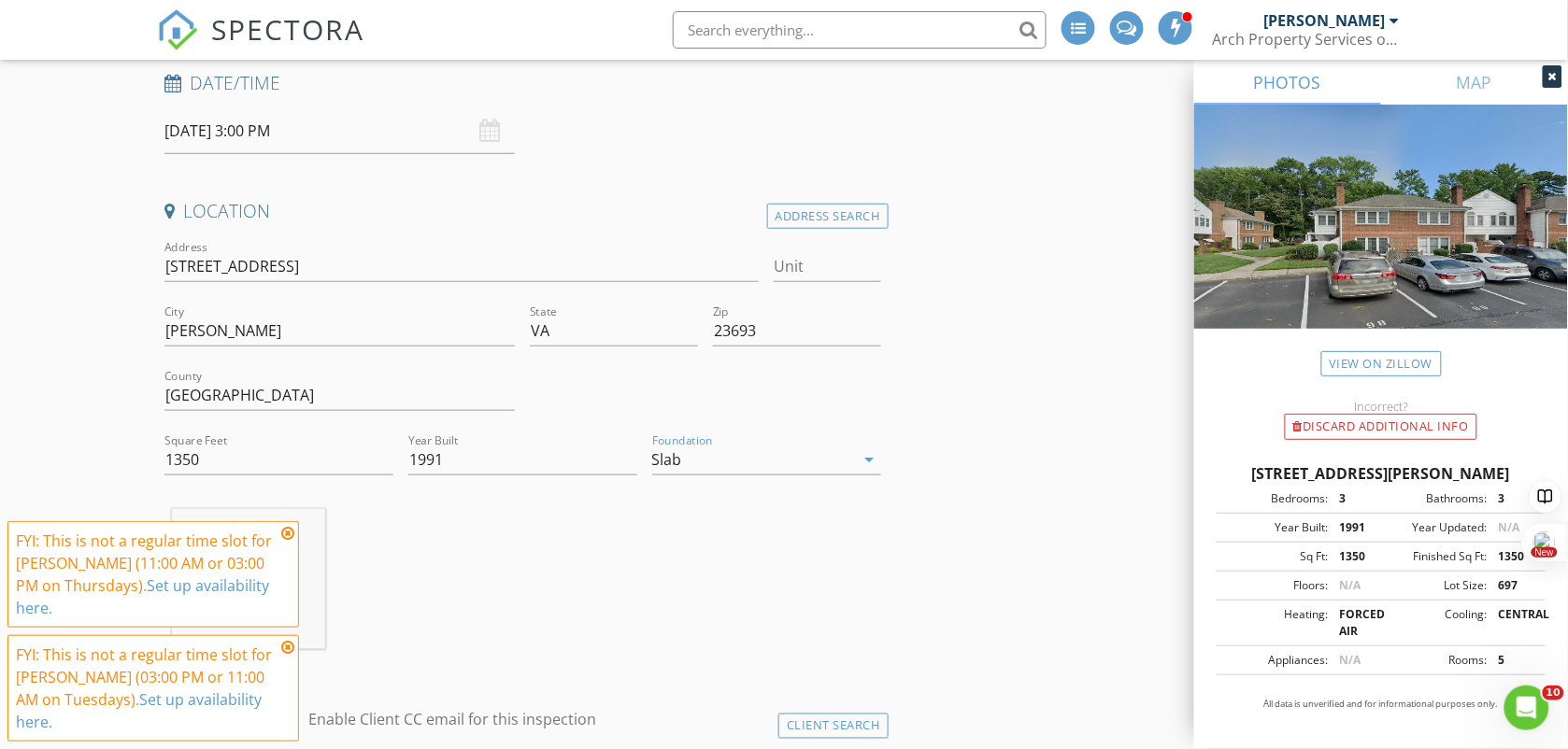
click at [590, 572] on div "John Wait 33.5 miles (an hour)" at bounding box center [523, 586] width 732 height 155
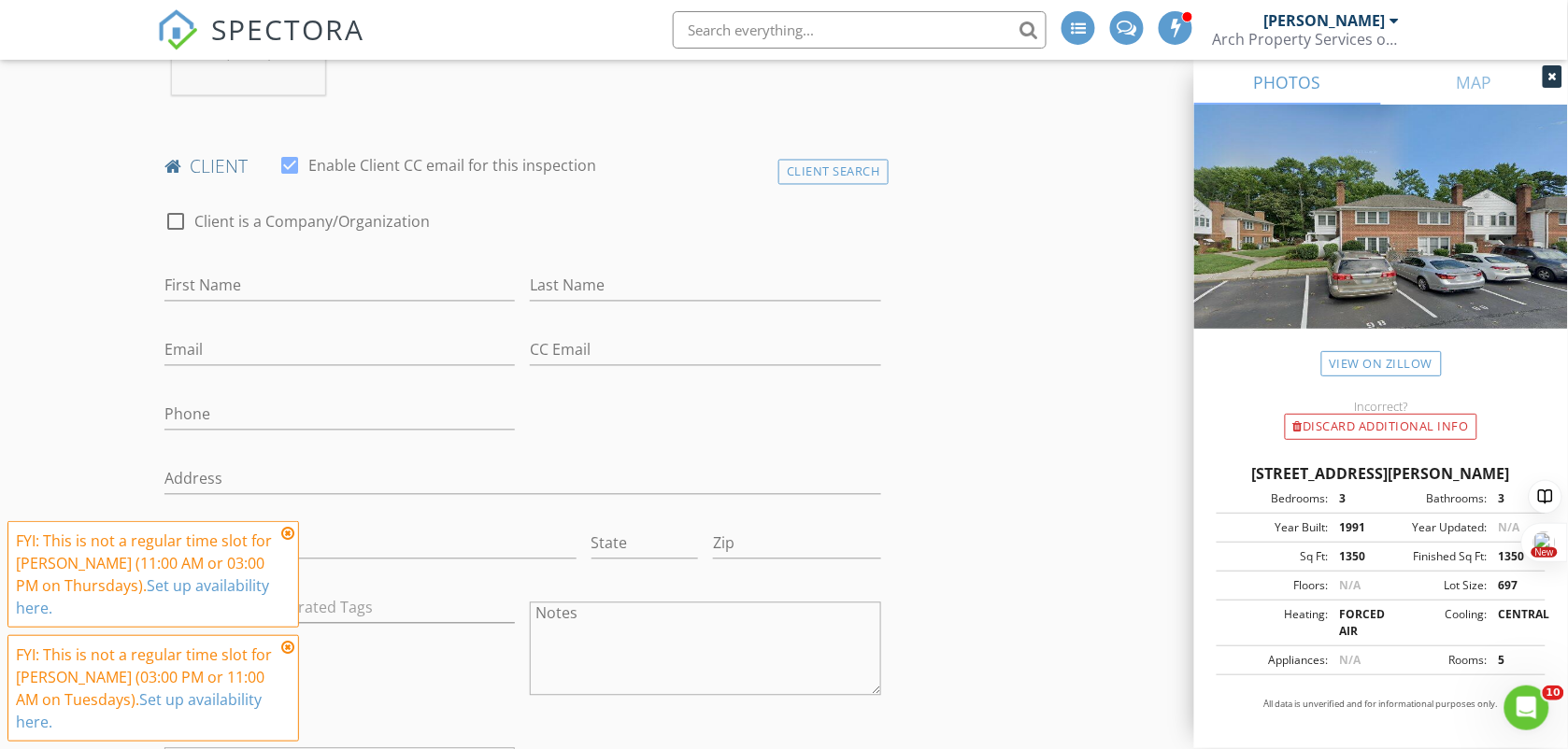
scroll to position [934, 0]
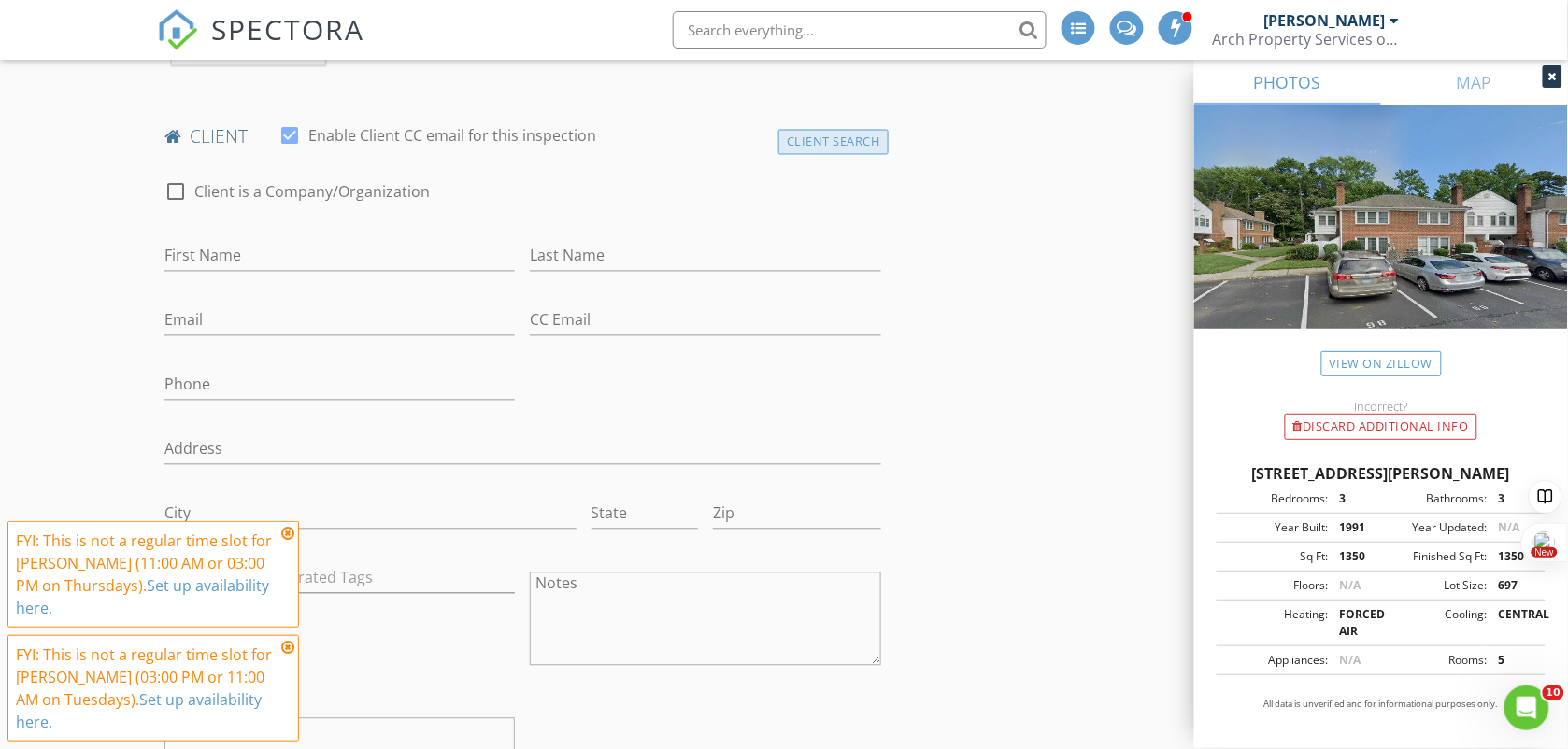
click at [847, 151] on div "Client Search" at bounding box center [833, 143] width 110 height 25
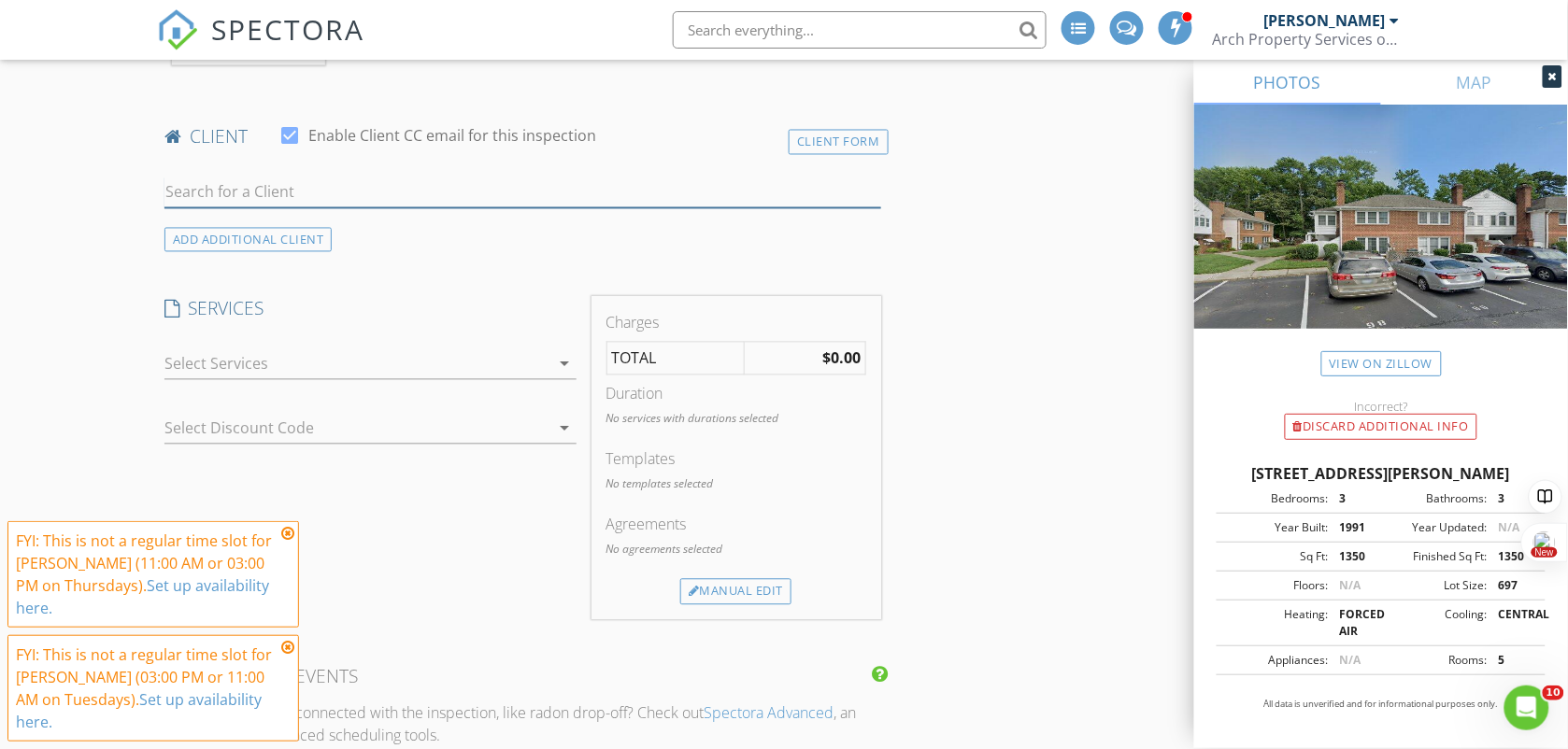
click at [300, 197] on input "text" at bounding box center [522, 193] width 716 height 31
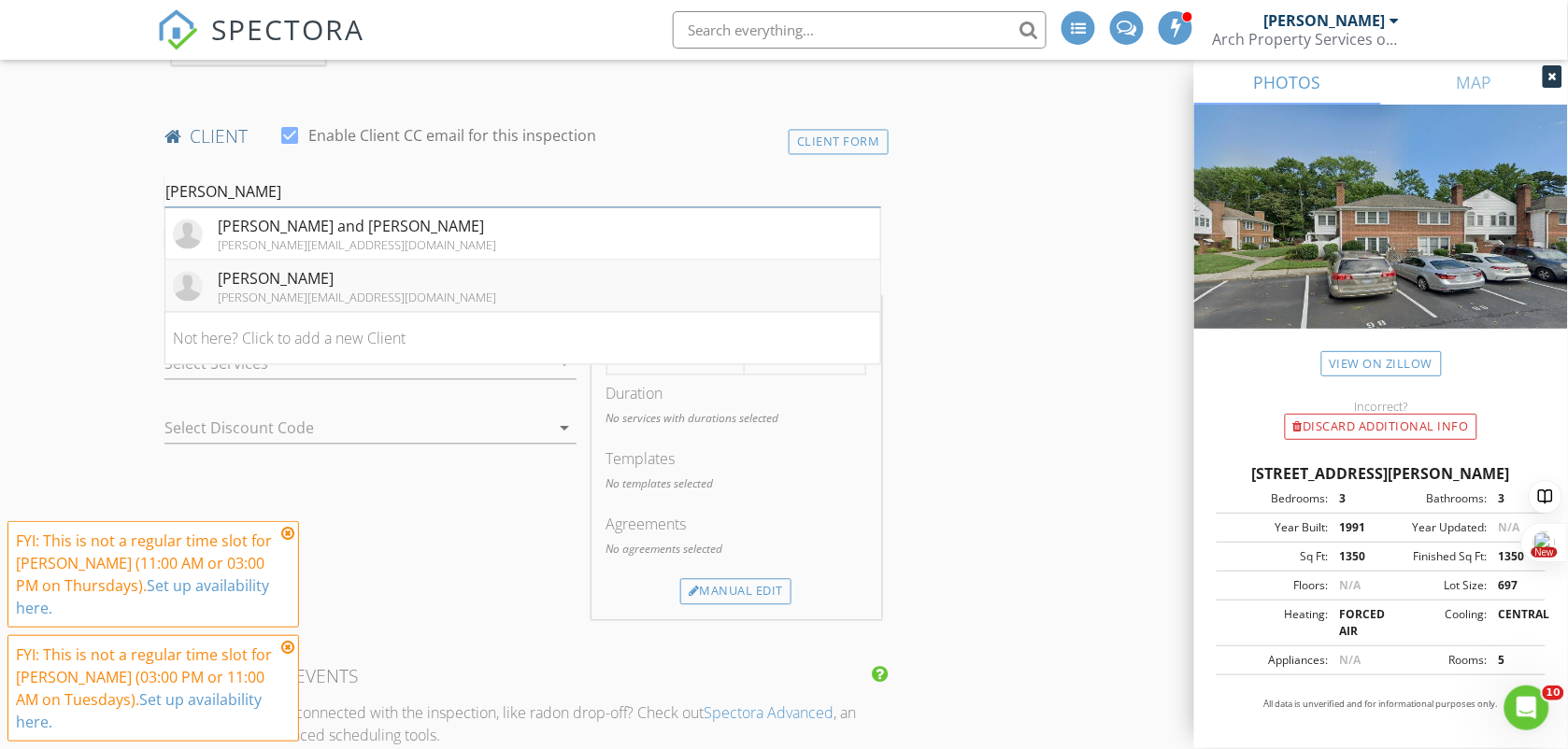
type input "Rezk"
click at [310, 289] on div "Andrew Rezk" at bounding box center [357, 278] width 278 height 22
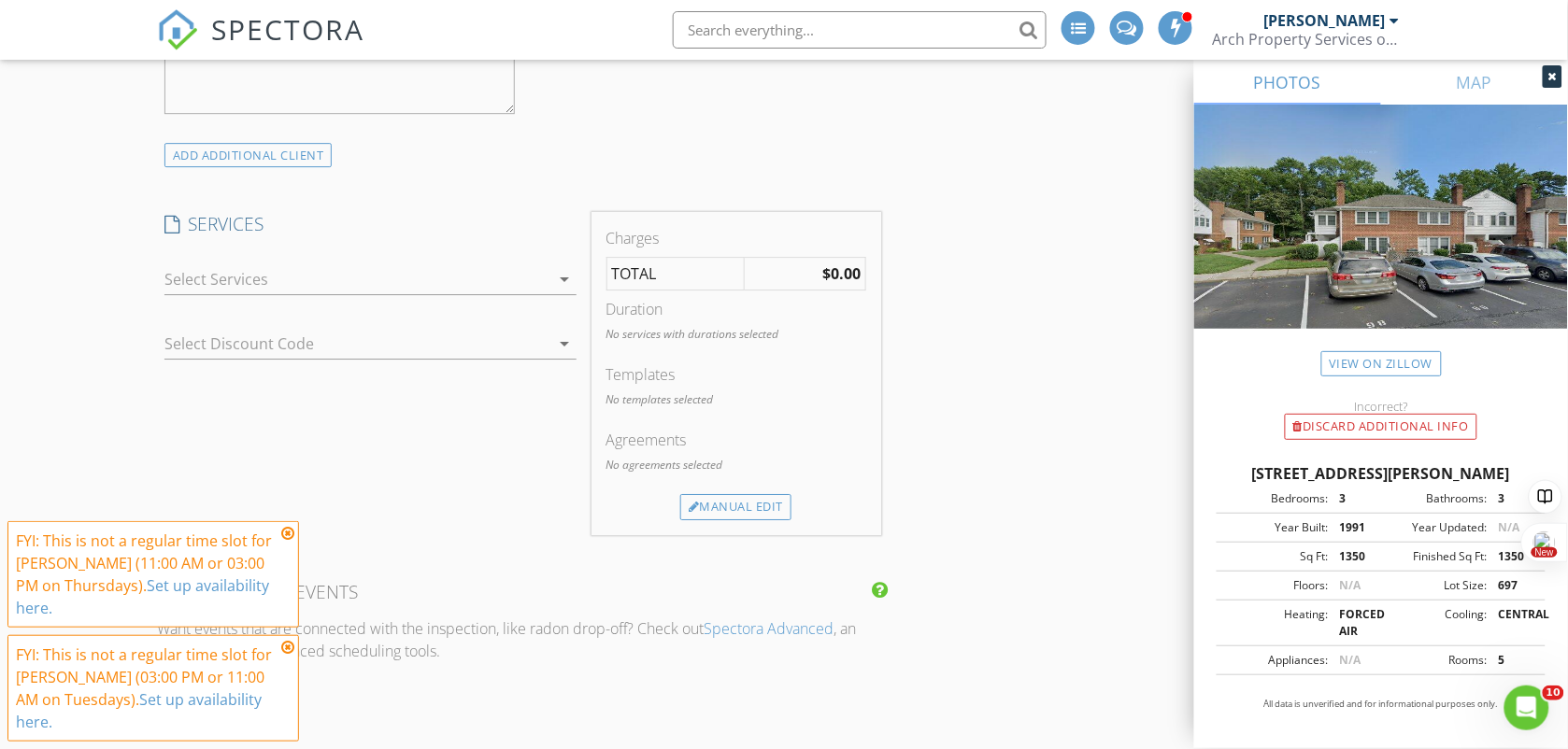
scroll to position [1634, 0]
click at [275, 272] on div at bounding box center [357, 276] width 386 height 30
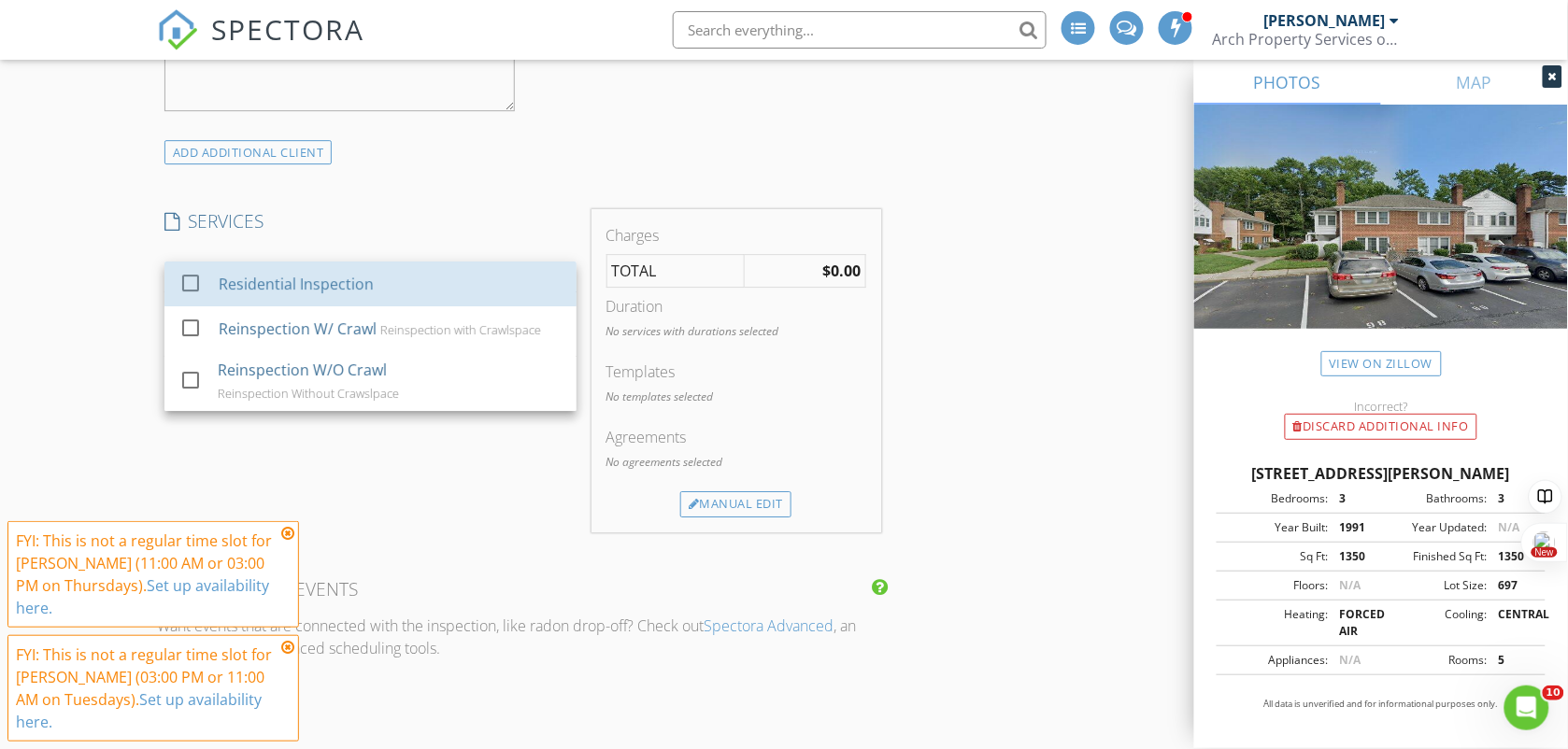
click at [275, 272] on div "Residential Inspection" at bounding box center [390, 284] width 343 height 37
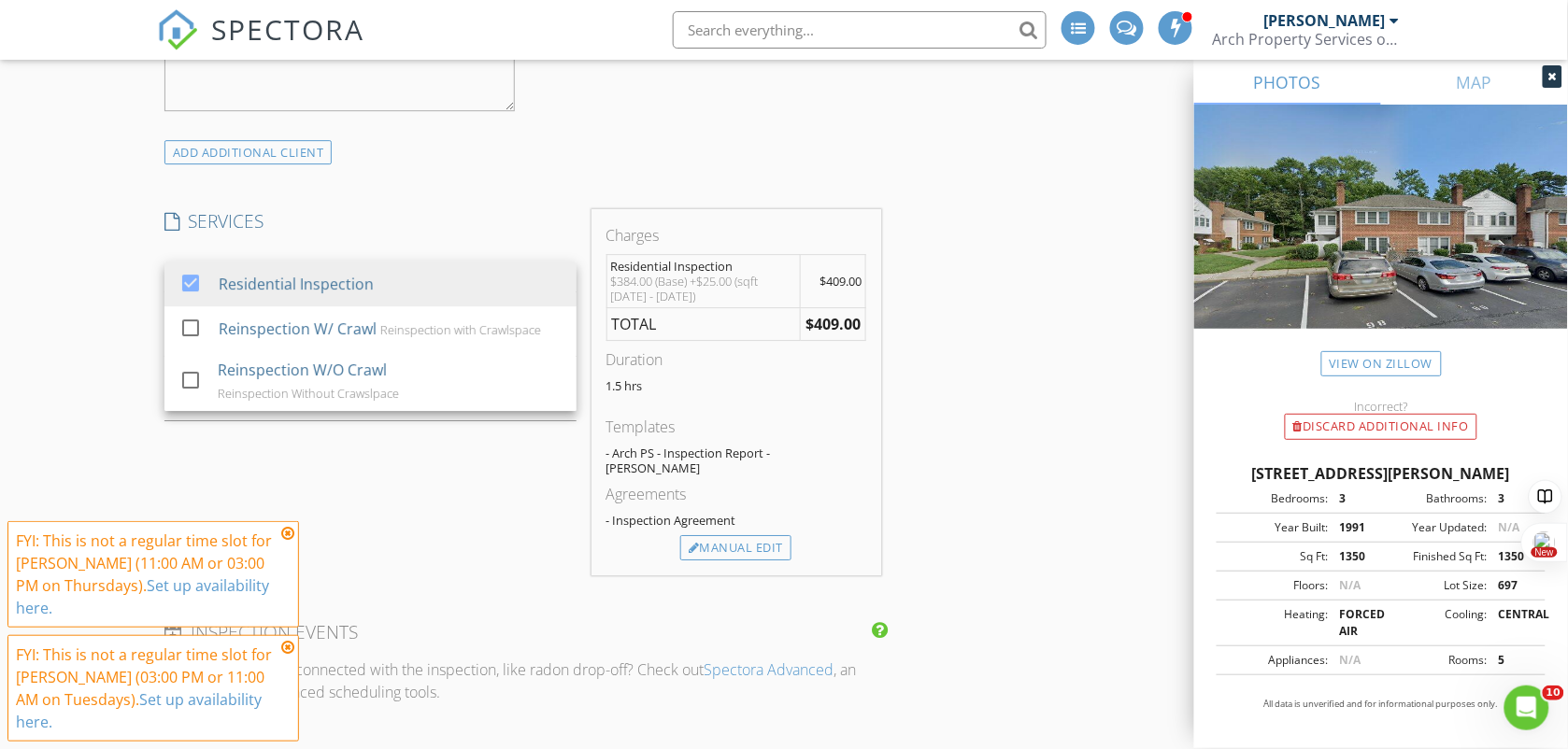
click at [68, 292] on div "New Inspection INSPECTOR(S) check_box John Wait PRIMARY check_box_outline_blank…" at bounding box center [784, 505] width 1568 height 3946
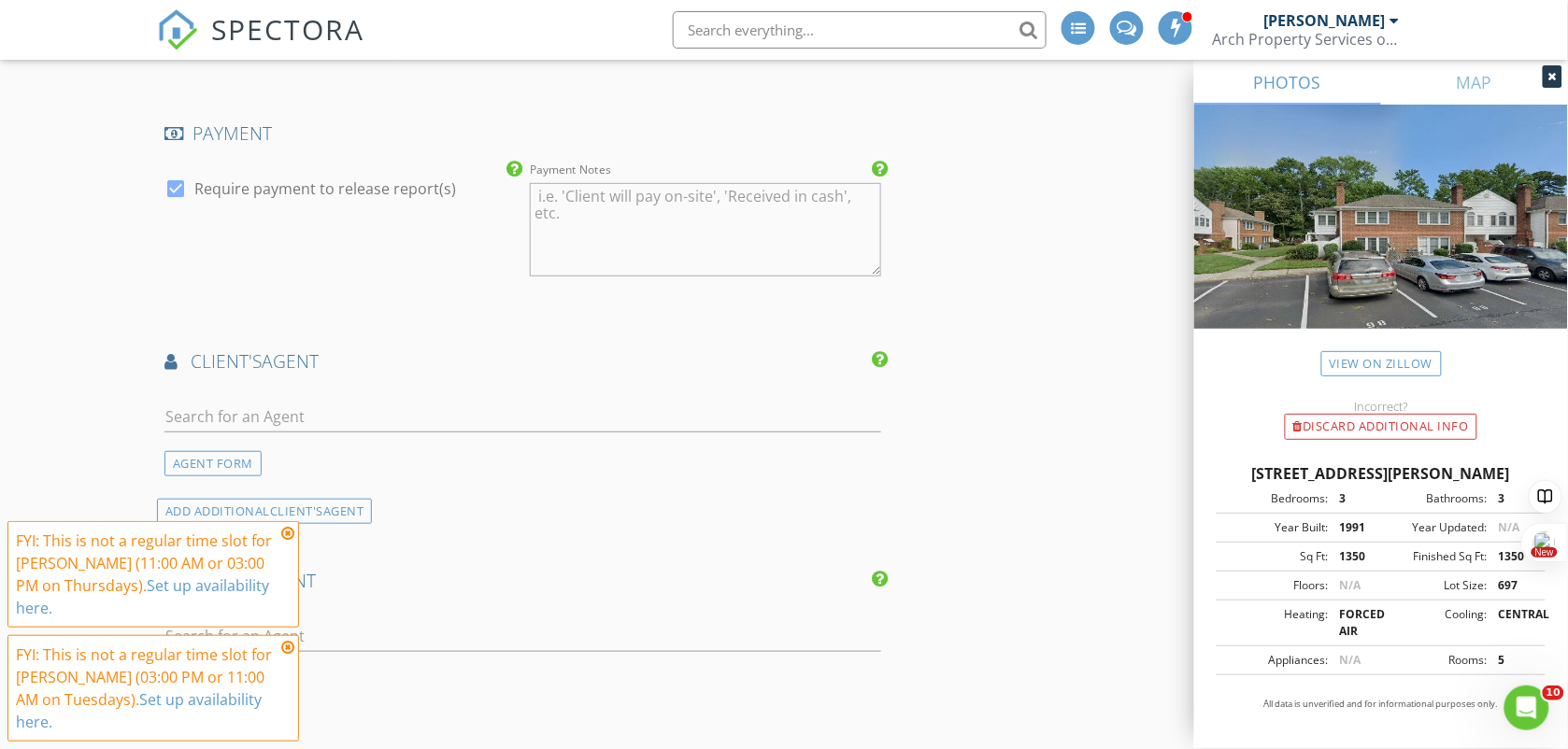
scroll to position [2335, 0]
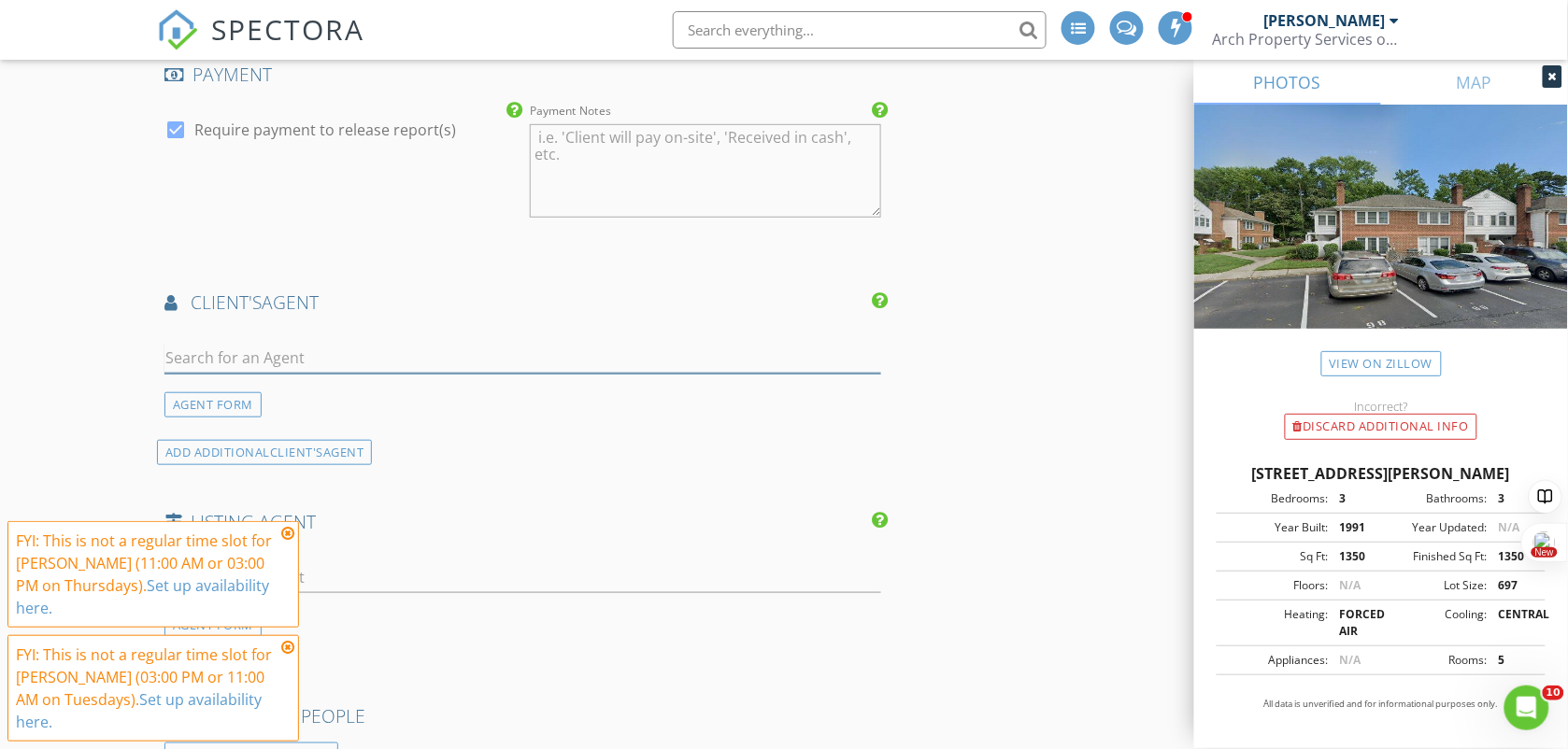
click at [302, 346] on input "text" at bounding box center [522, 358] width 716 height 31
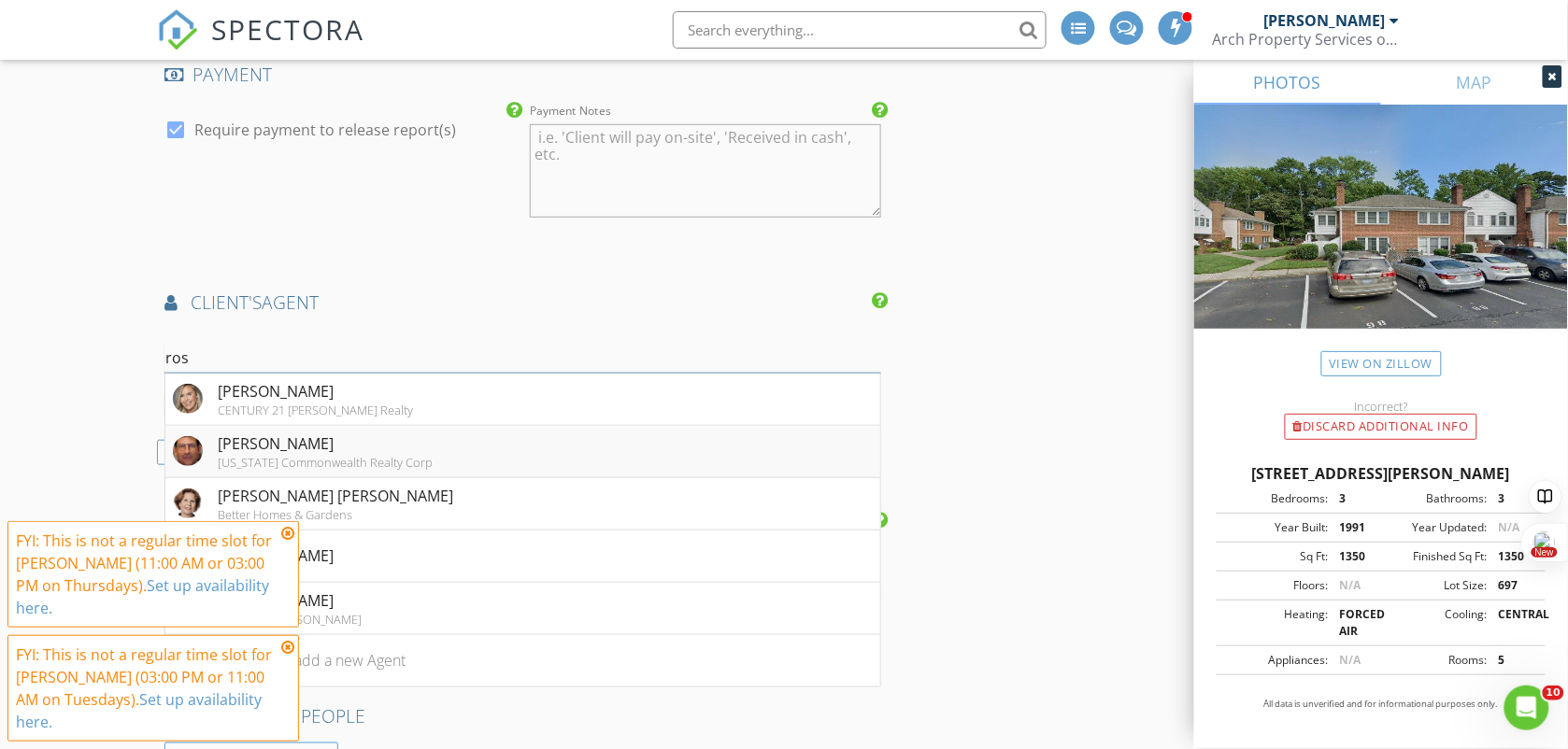
type input "ros"
click at [759, 440] on li "Neal Rosenbaum Virginia Commonwealth Realty Corp" at bounding box center [523, 452] width 715 height 53
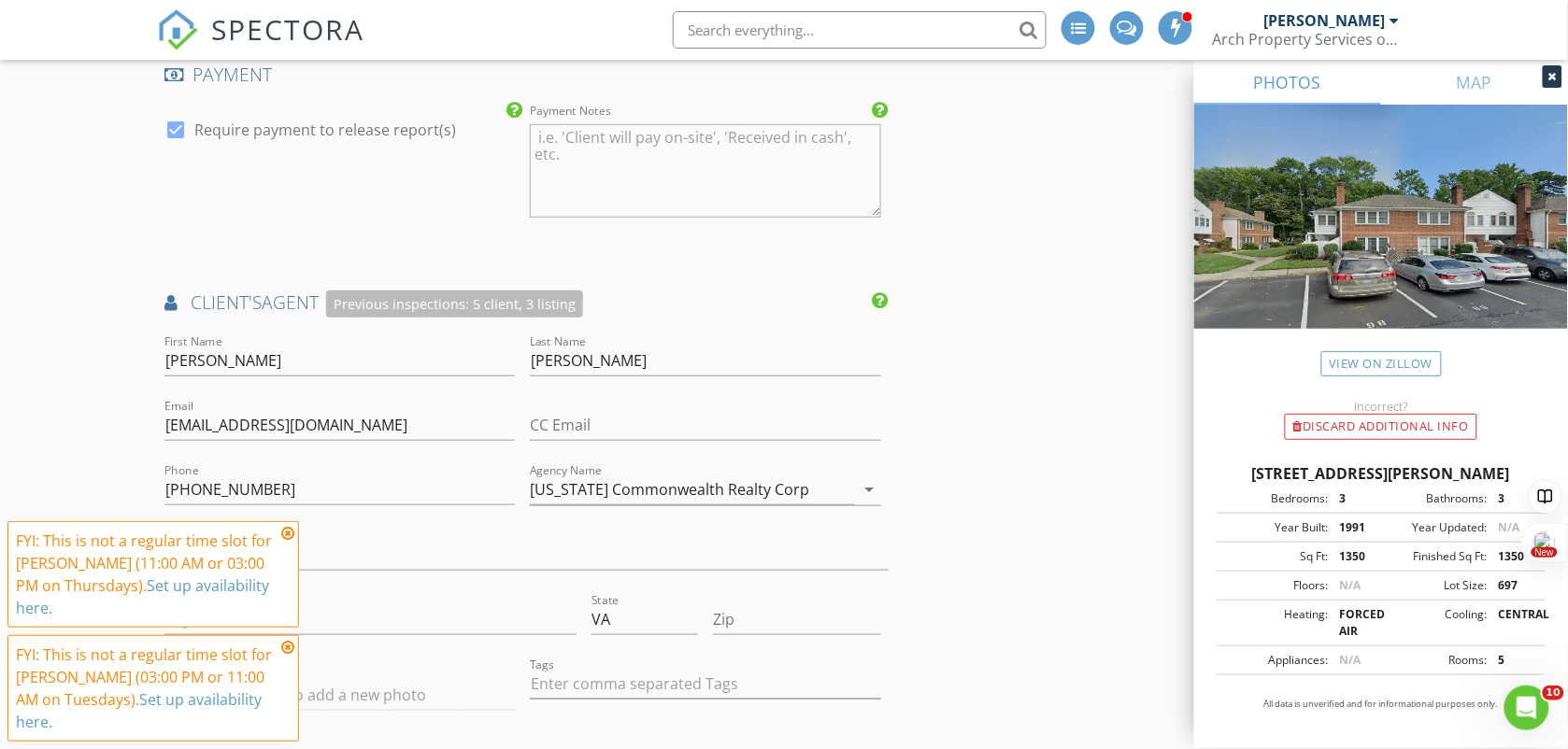
click at [292, 541] on icon at bounding box center [287, 532] width 13 height 15
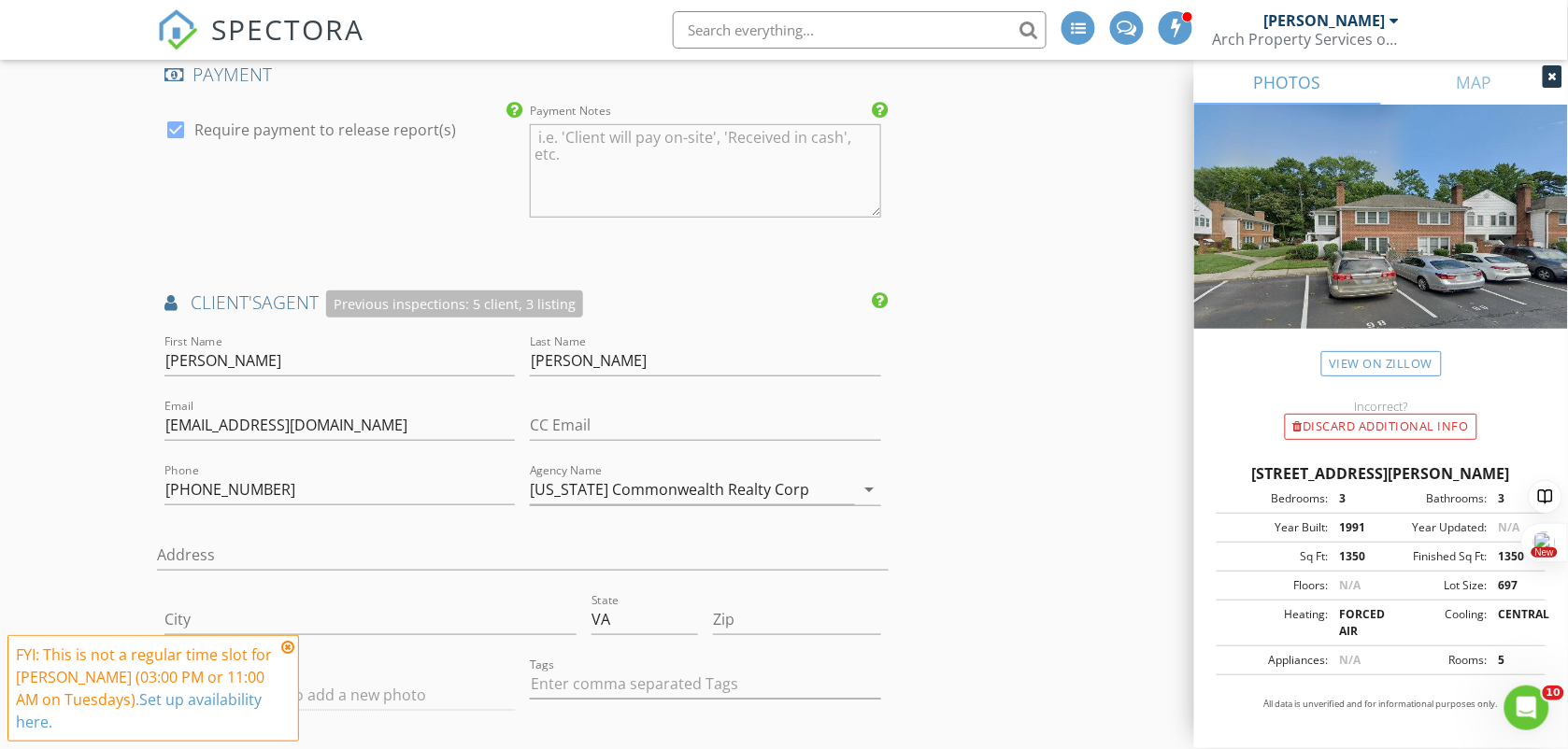
click at [286, 654] on icon at bounding box center [287, 646] width 13 height 15
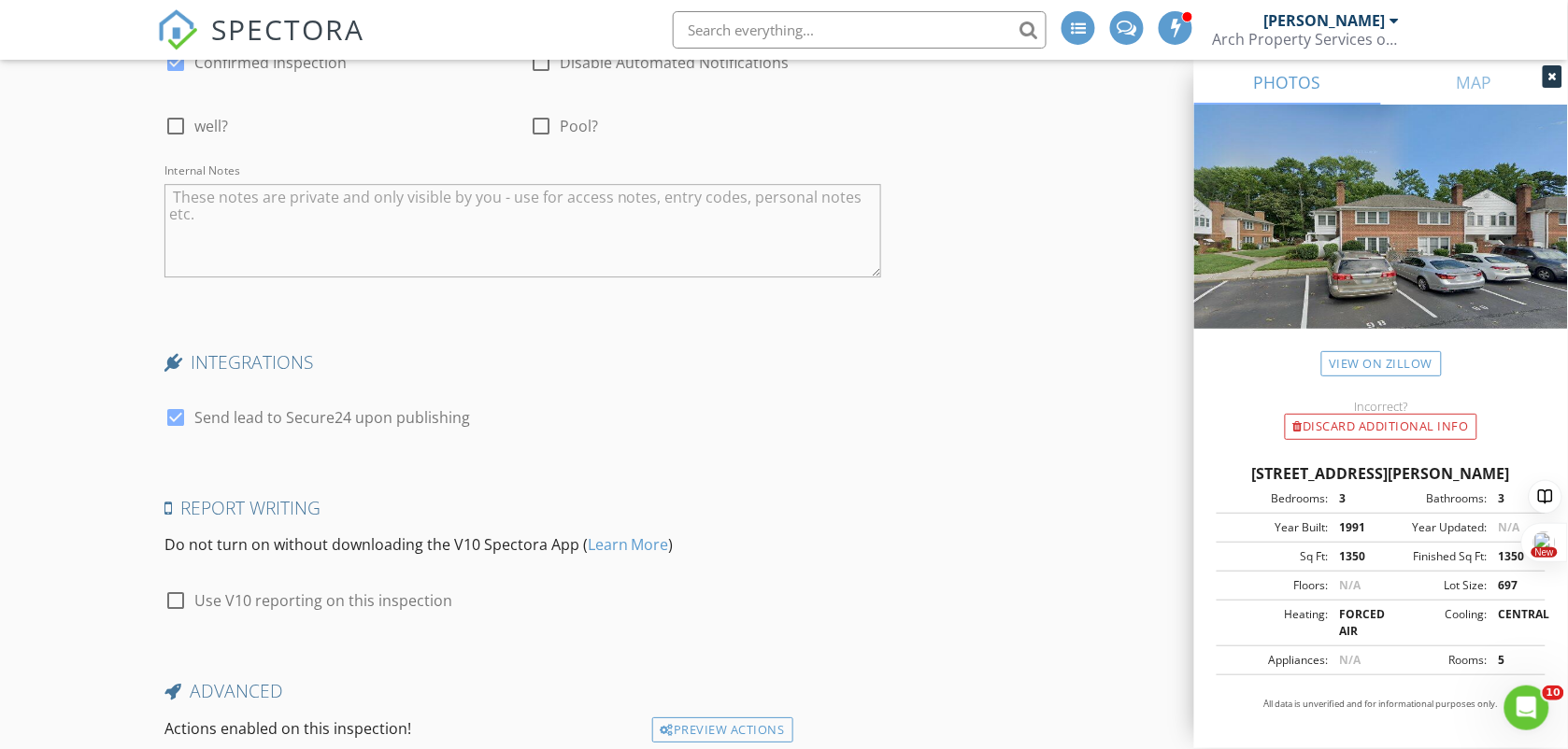
scroll to position [3835, 0]
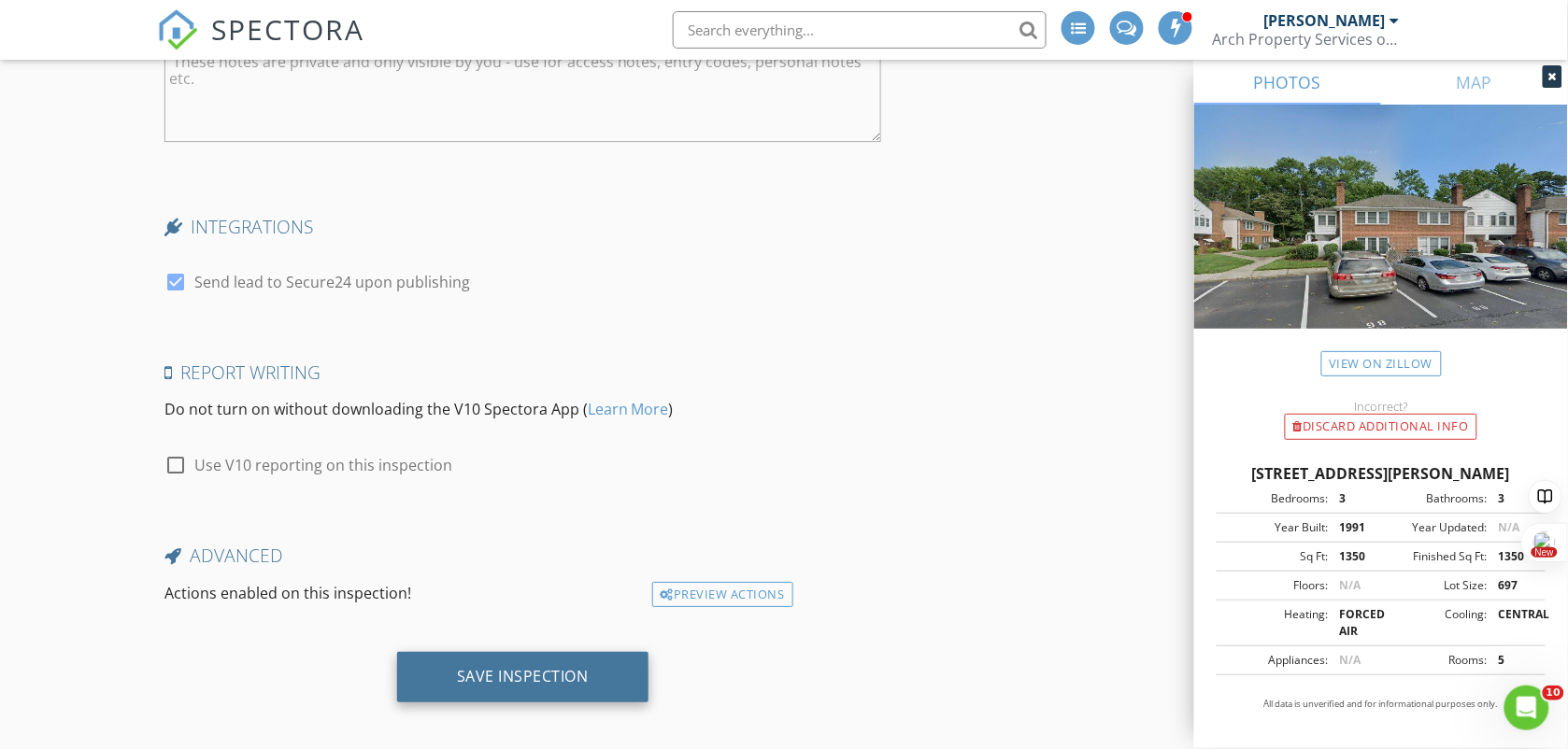
click at [548, 677] on div "Save Inspection" at bounding box center [522, 677] width 251 height 51
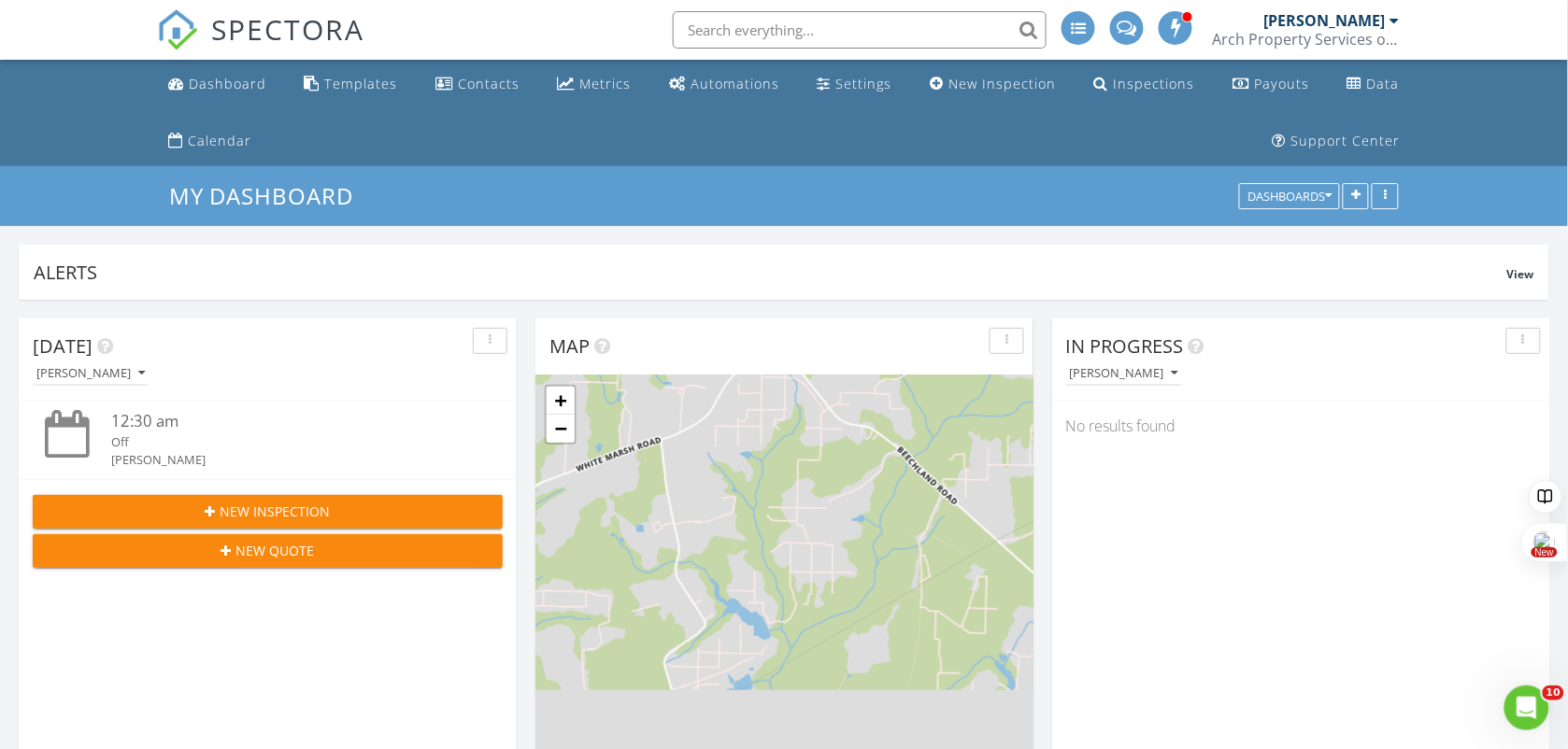
click at [309, 558] on span "New Quote" at bounding box center [275, 551] width 78 height 20
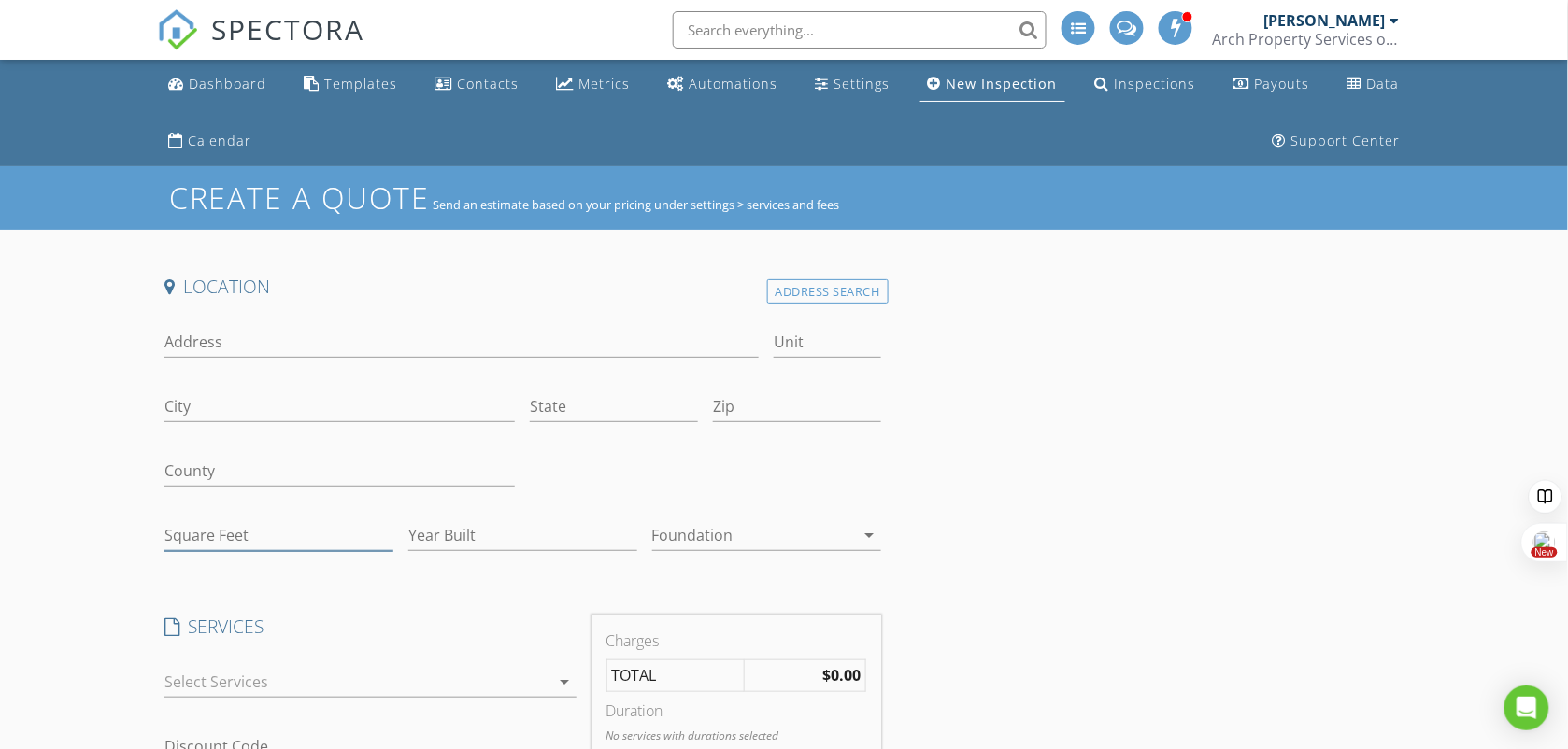
click at [216, 534] on input "Square Feet" at bounding box center [278, 536] width 229 height 31
type input "1863"
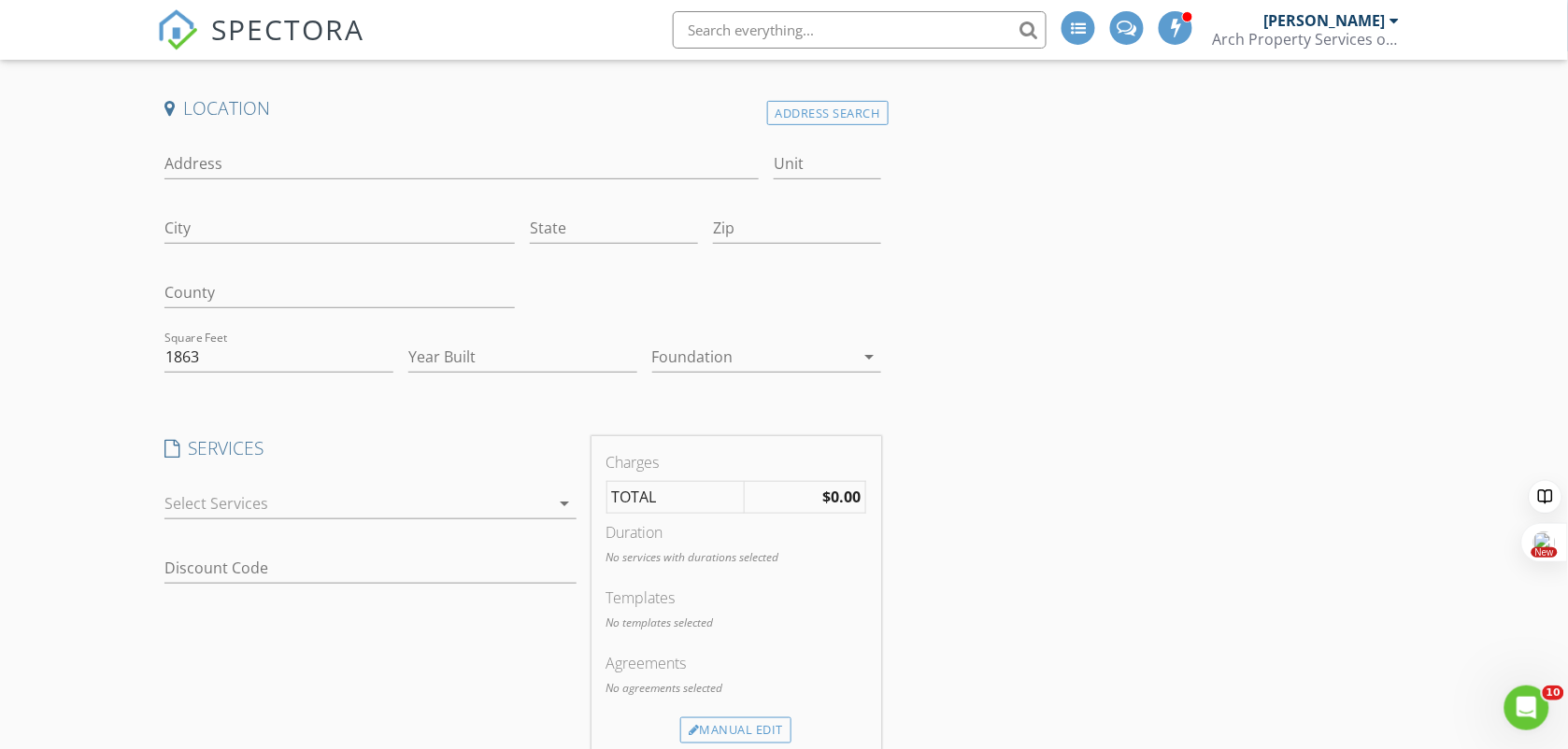
scroll to position [233, 0]
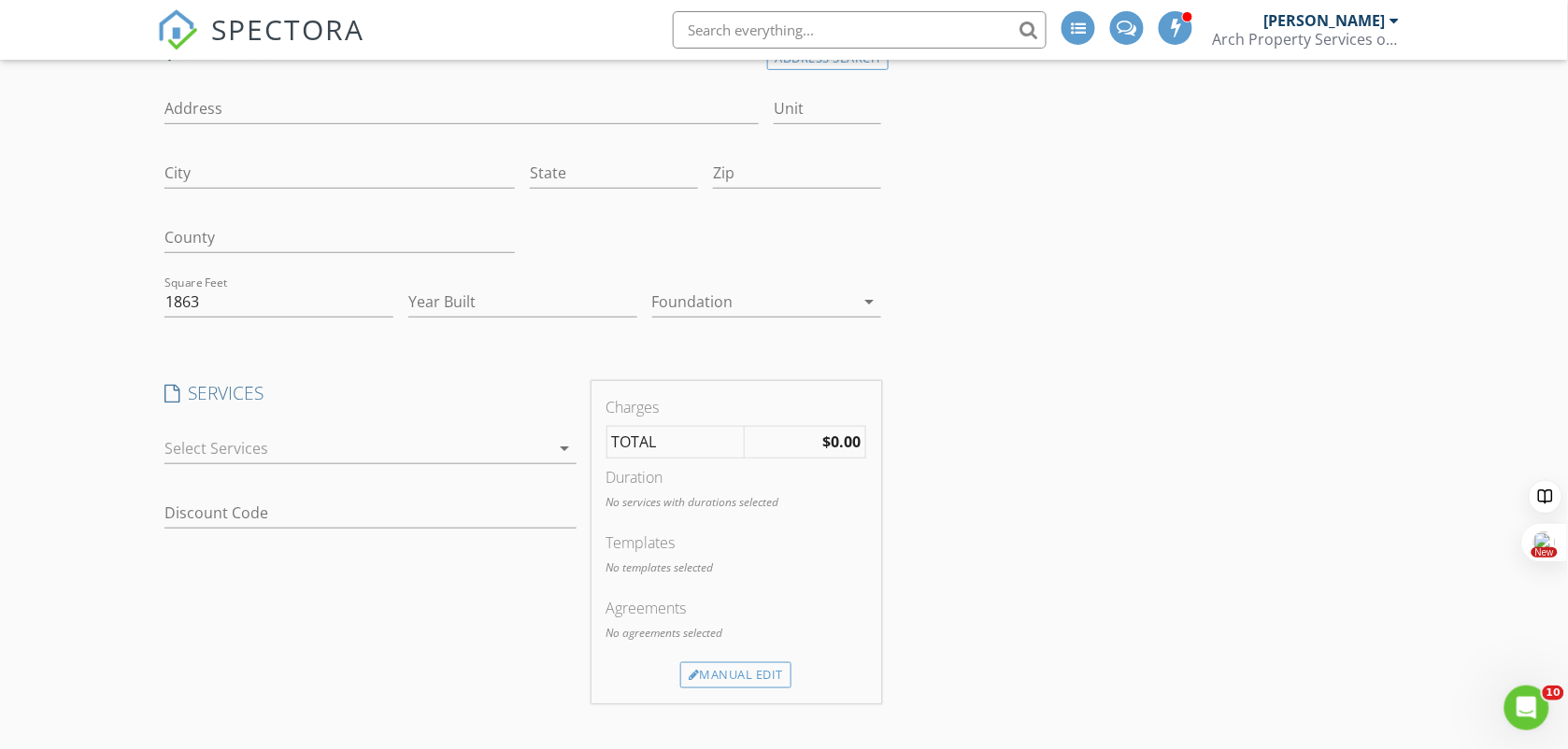
click at [273, 456] on div at bounding box center [357, 448] width 386 height 30
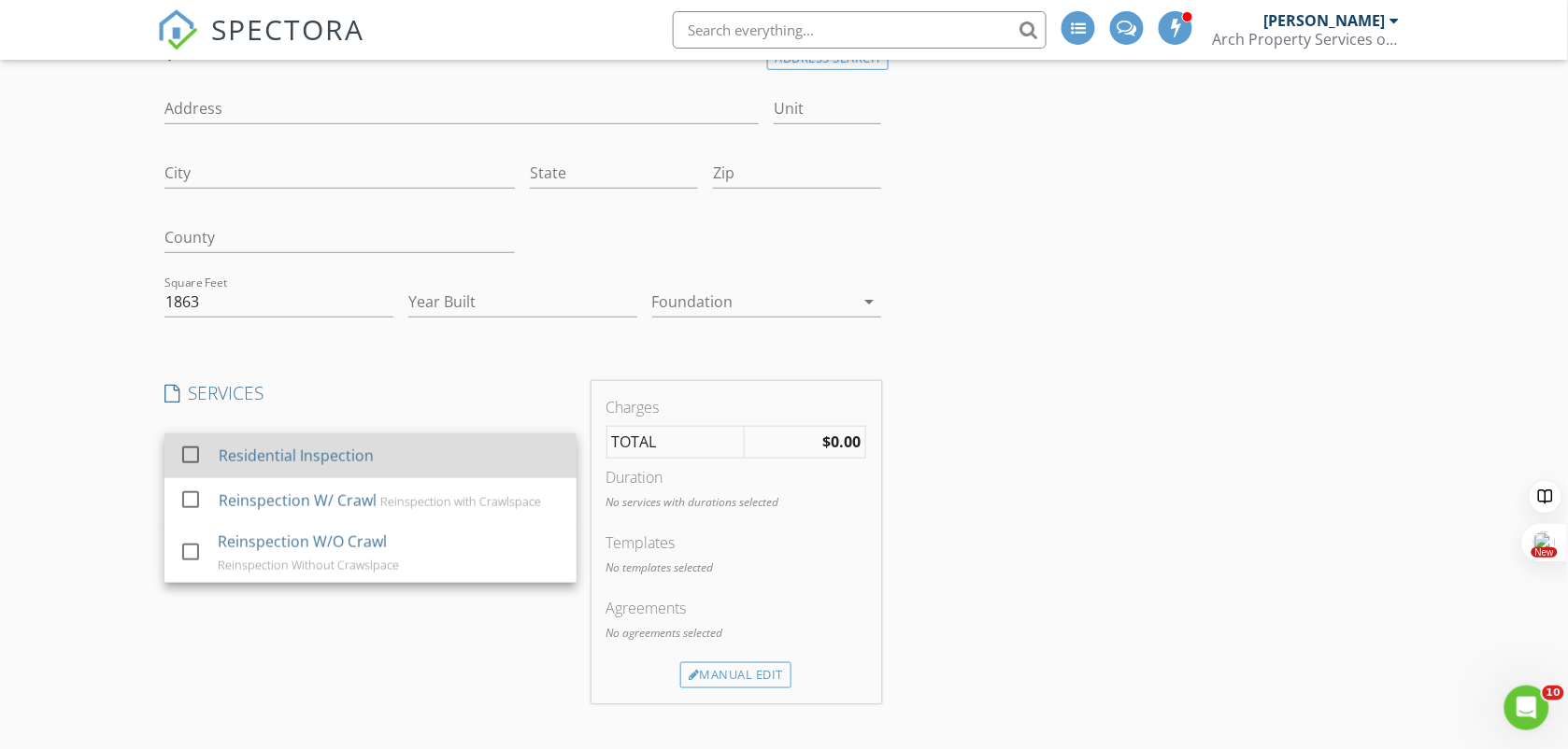
click at [273, 455] on div "Residential Inspection" at bounding box center [296, 455] width 155 height 22
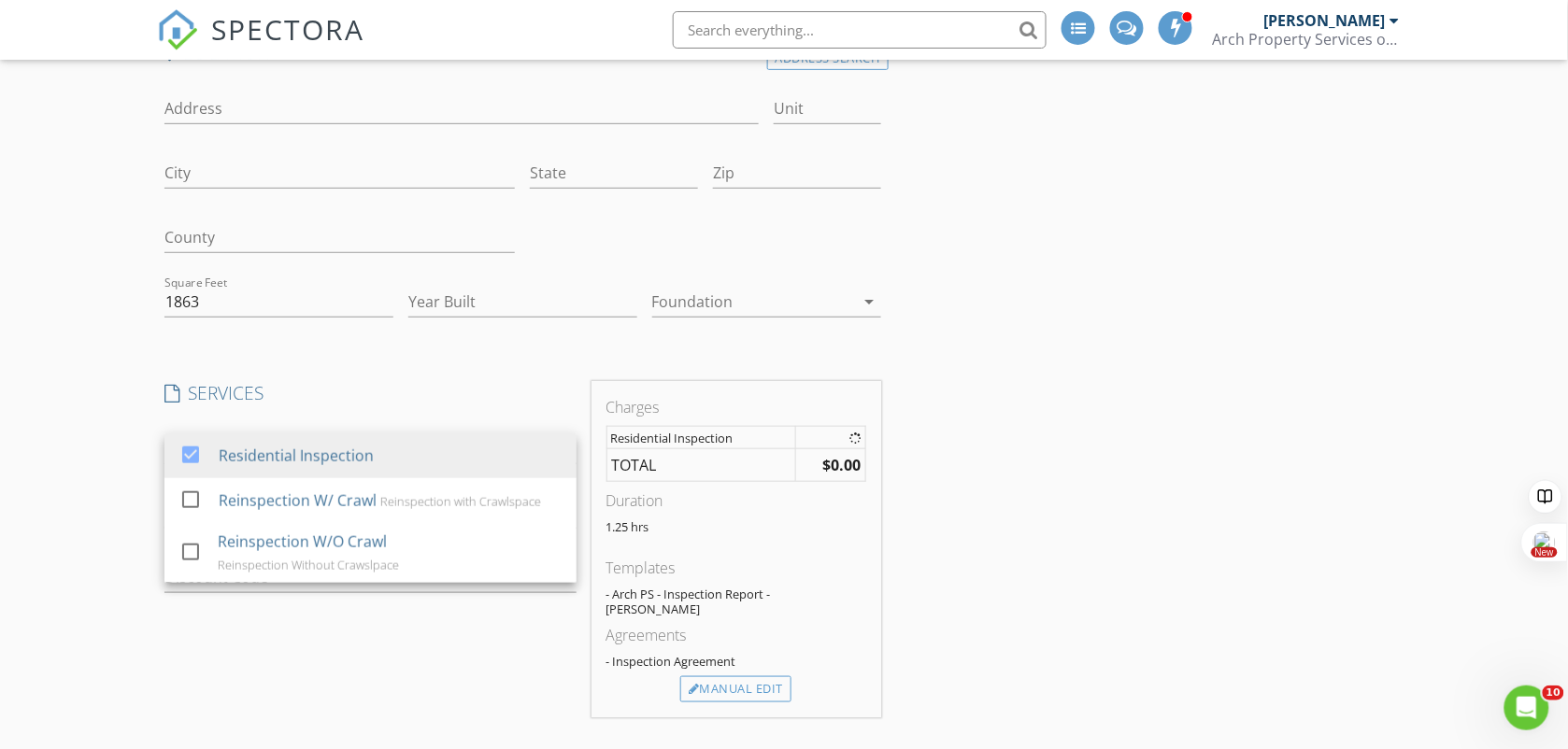
click at [87, 467] on div "Create a Quote Send an estimate based on your pricing under settings > services…" at bounding box center [784, 580] width 1568 height 1295
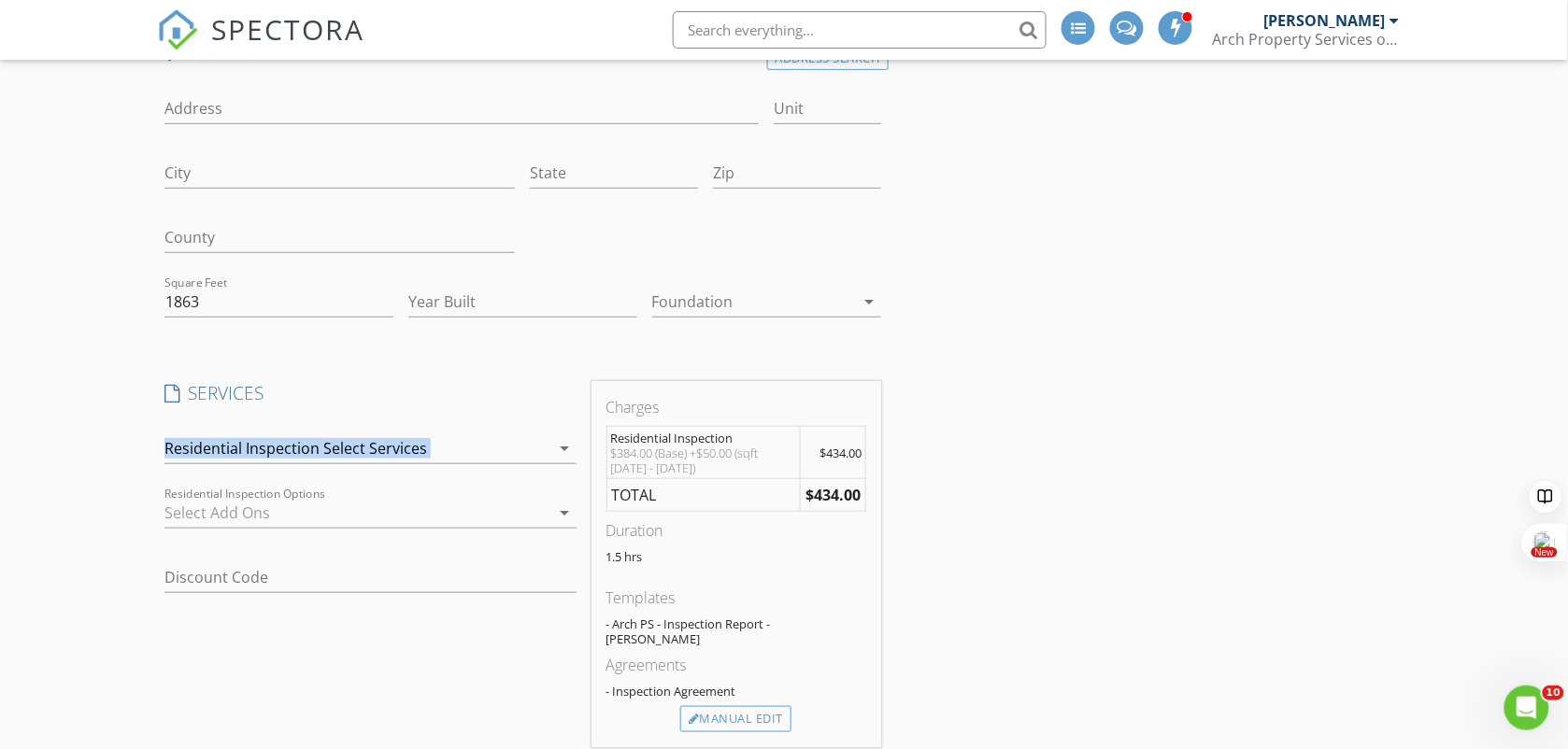
drag, startPoint x: 87, startPoint y: 467, endPoint x: 249, endPoint y: 514, distance: 168.7
click at [249, 514] on div at bounding box center [357, 513] width 386 height 30
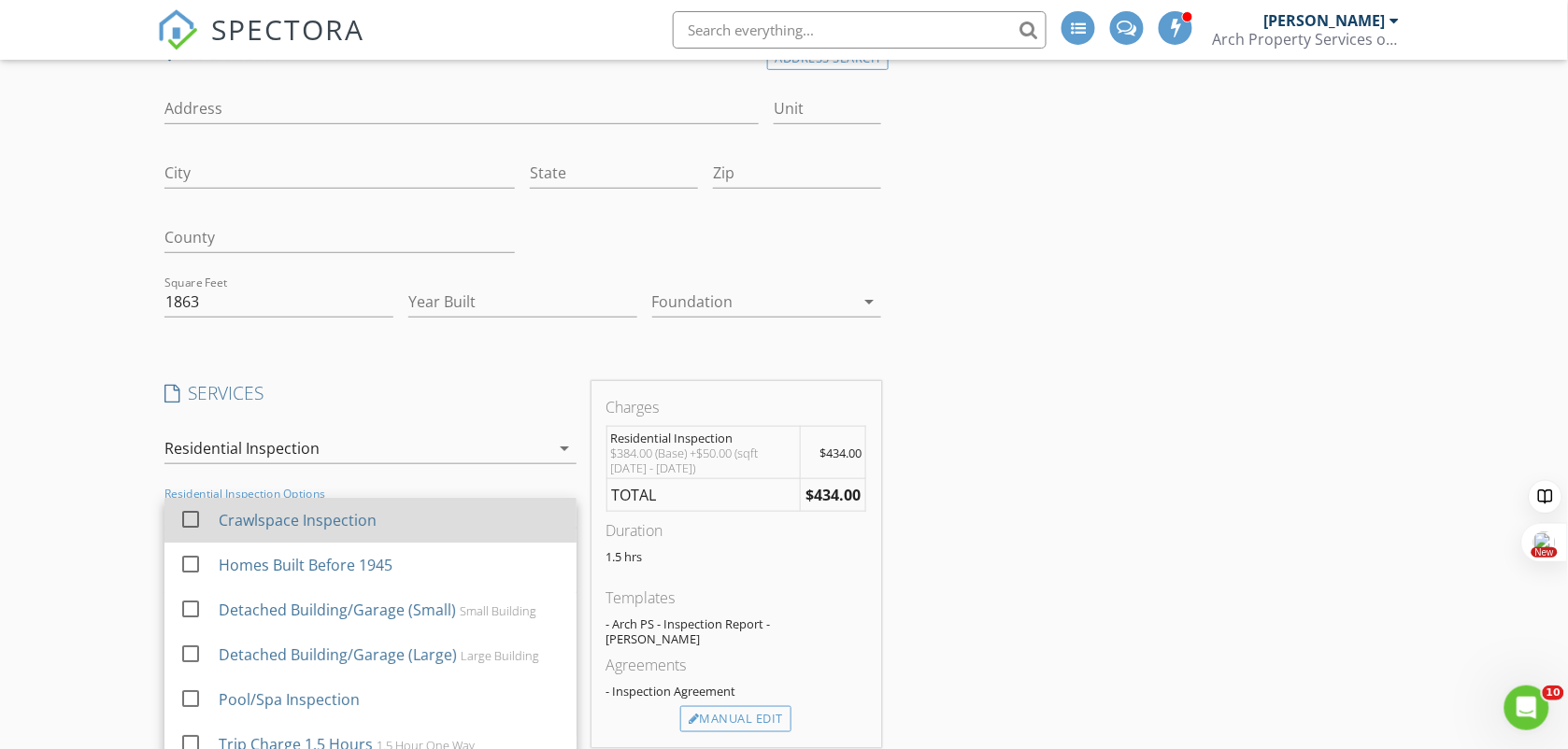
click at [255, 514] on div "Crawlspace Inspection" at bounding box center [298, 520] width 158 height 22
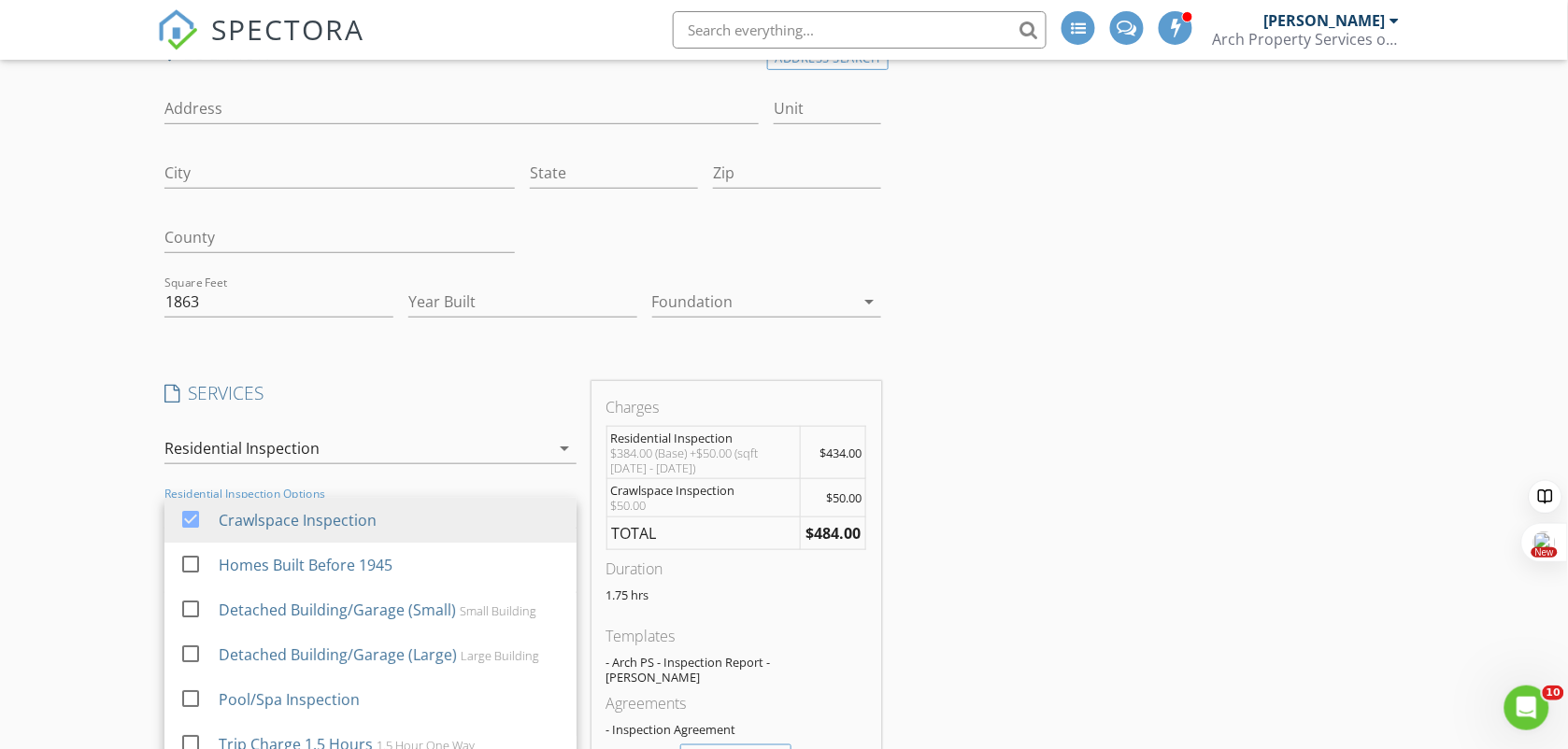
click at [107, 456] on div "Create a Quote Send an estimate based on your pricing under settings > services…" at bounding box center [784, 613] width 1568 height 1362
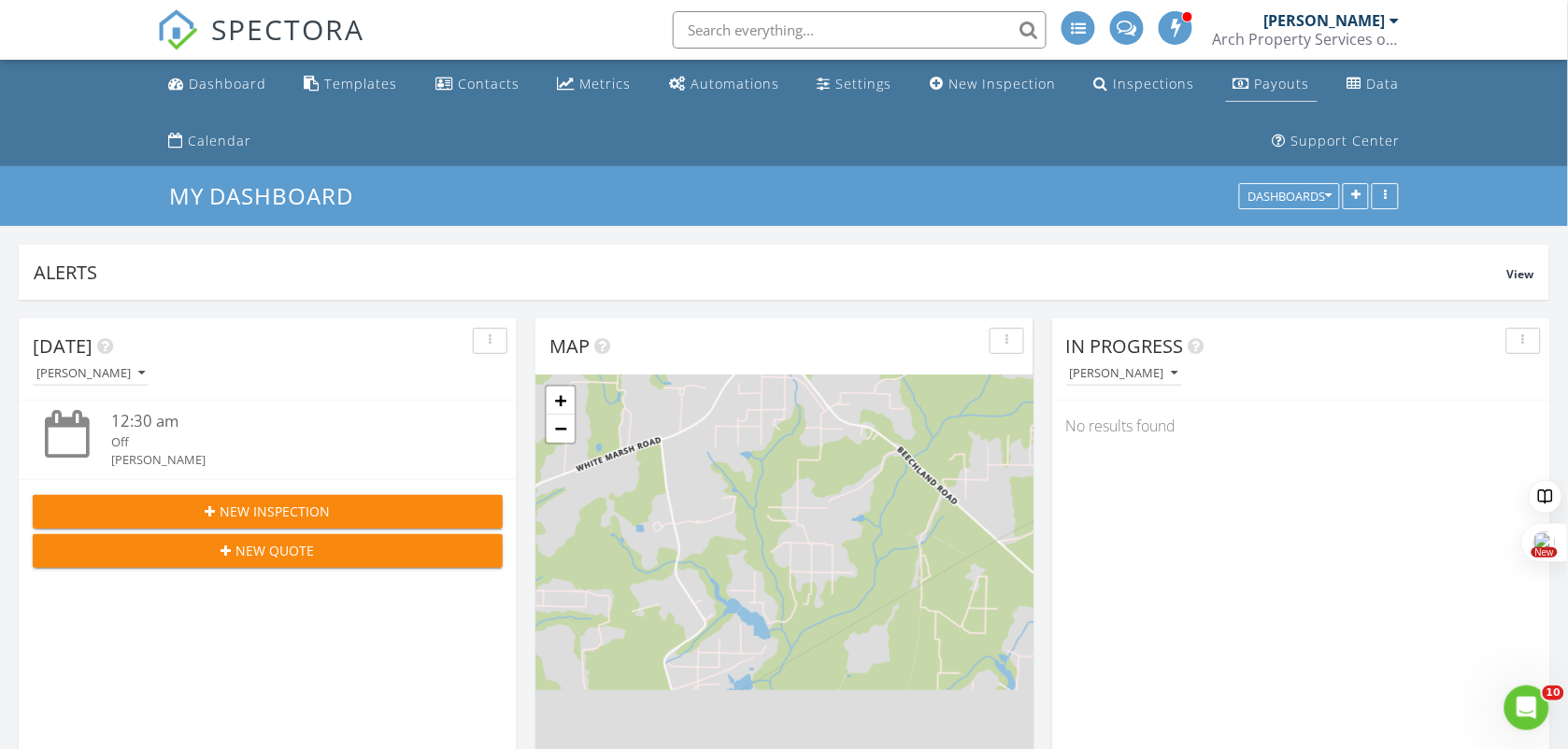
click at [1296, 82] on div "Payouts" at bounding box center [1282, 83] width 55 height 18
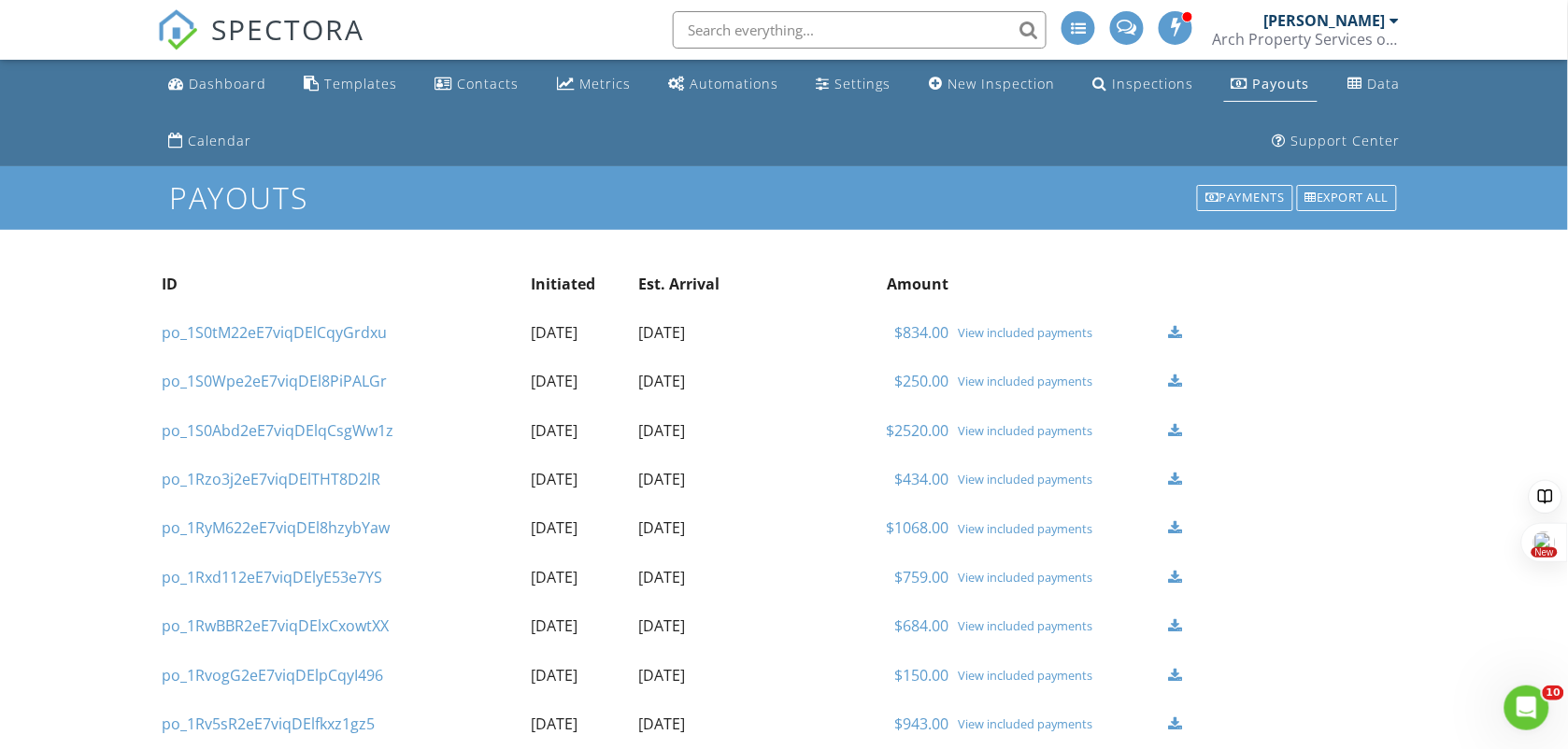
click at [1034, 384] on div "View included payments" at bounding box center [1058, 380] width 201 height 15
